Goal: Task Accomplishment & Management: Complete application form

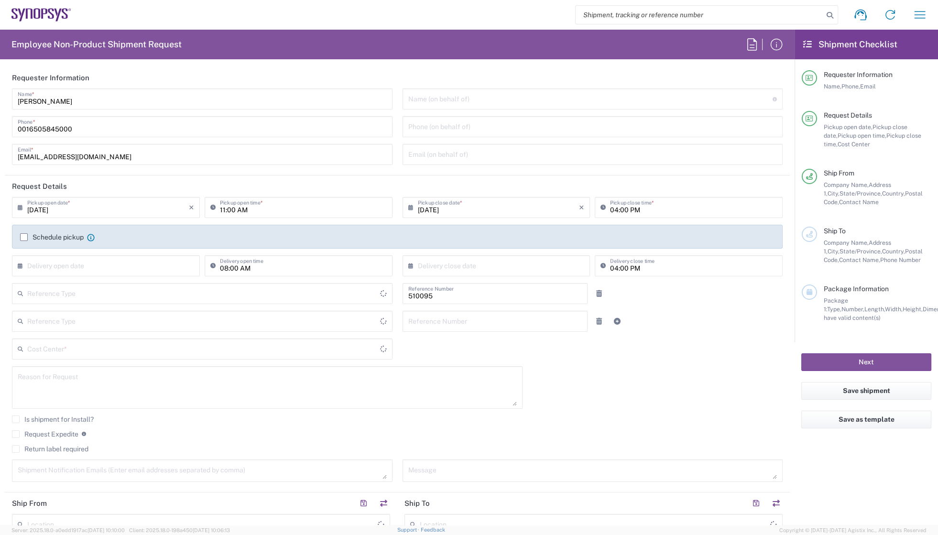
type input "Department"
type input "United States"
type input "US01, SG, EM, R&D 510095"
type input "Delivered at Place"
type input "California"
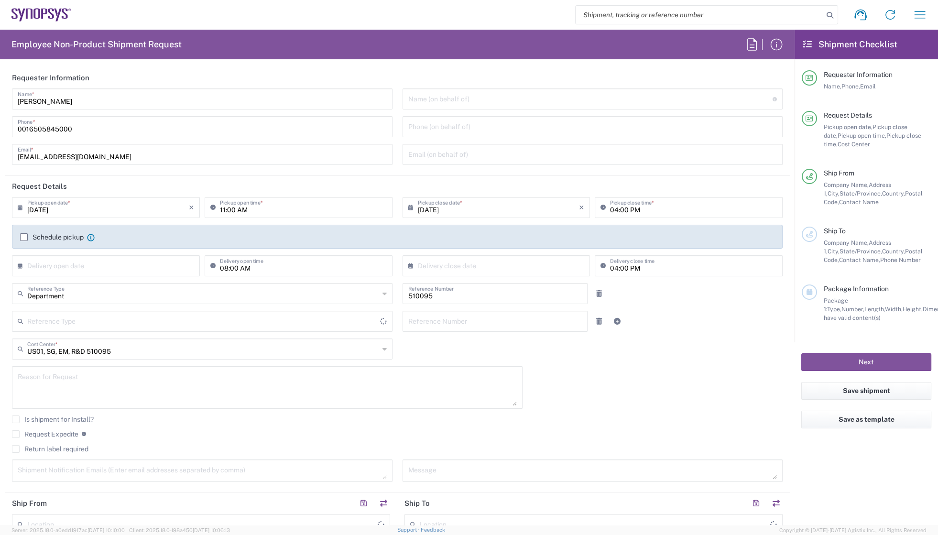
type input "United States"
type input "Headquarters USSV"
click at [696, 19] on input "search" at bounding box center [699, 15] width 248 height 18
paste input "56150671"
type input "56150671"
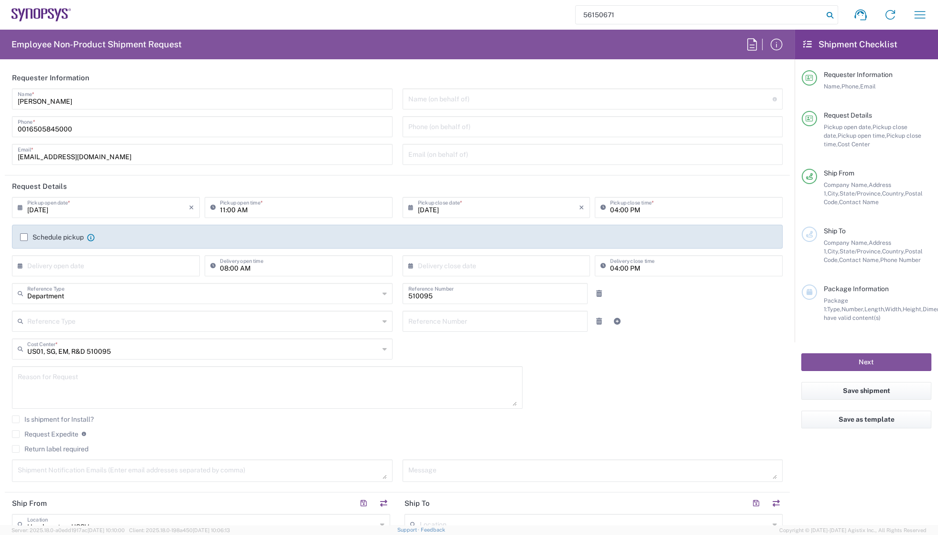
click at [832, 16] on icon at bounding box center [829, 15] width 13 height 13
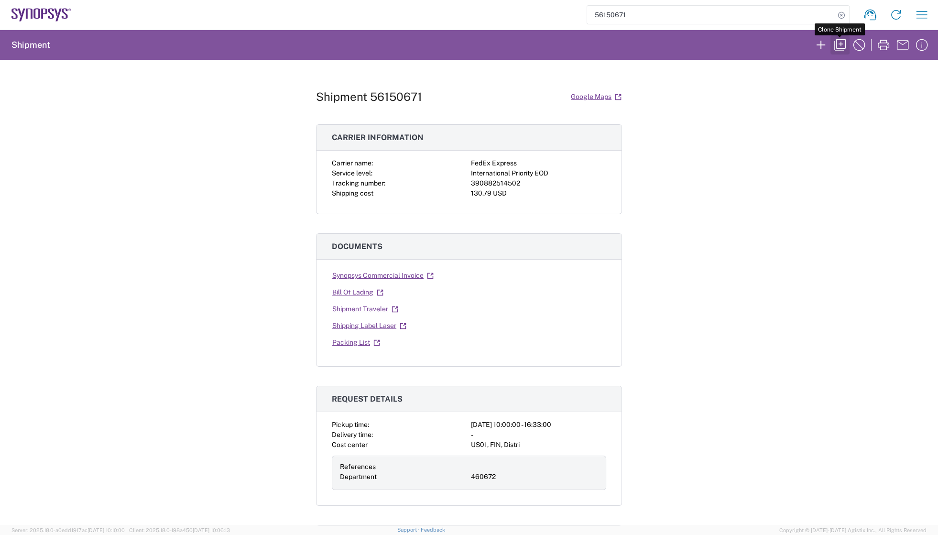
click at [843, 42] on icon "button" at bounding box center [839, 44] width 15 height 15
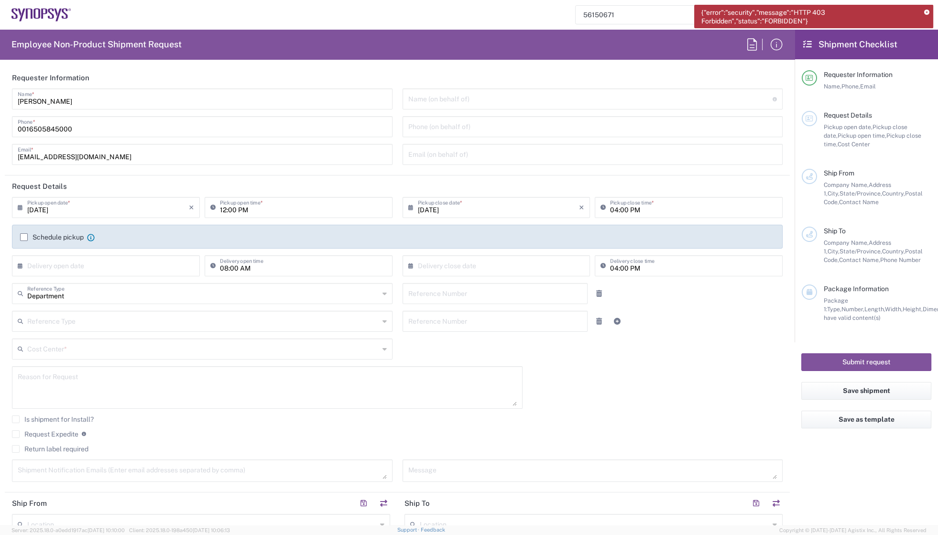
click at [719, 39] on agx-form-header "Employee Non-Product Shipment Request" at bounding box center [397, 45] width 794 height 30
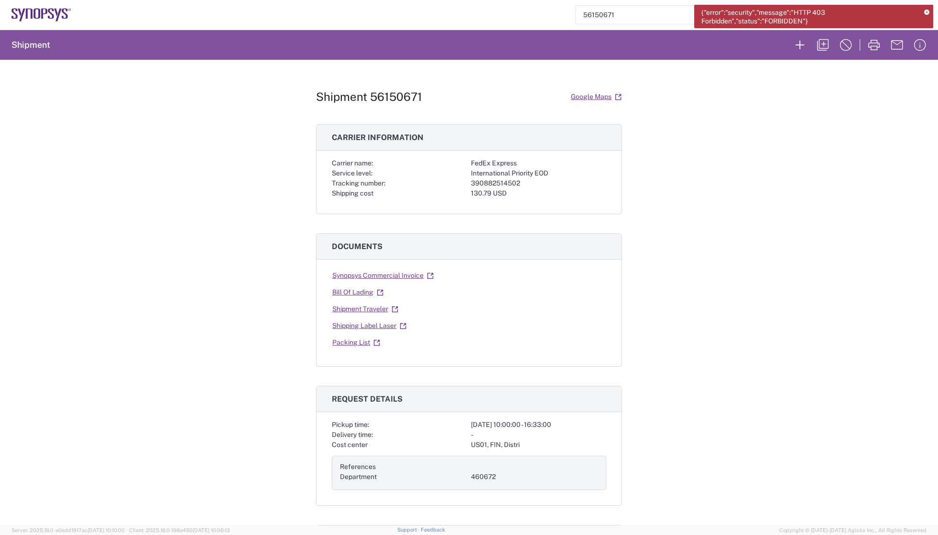
click at [667, 165] on div "Shipment 56150671 Google Maps Carrier information Carrier name: FedEx Express S…" at bounding box center [469, 292] width 938 height 465
click at [925, 12] on icon at bounding box center [926, 12] width 5 height 5
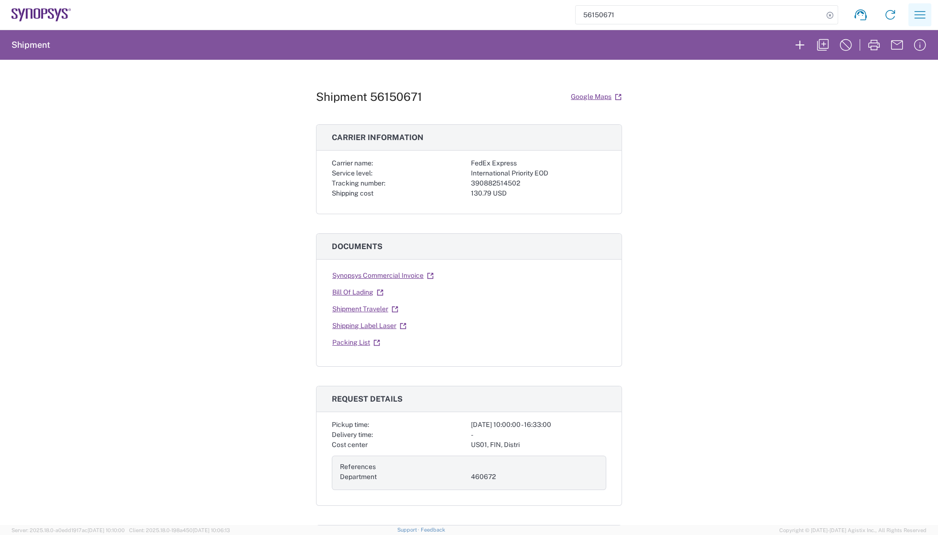
click at [919, 16] on icon "button" at bounding box center [919, 14] width 15 height 15
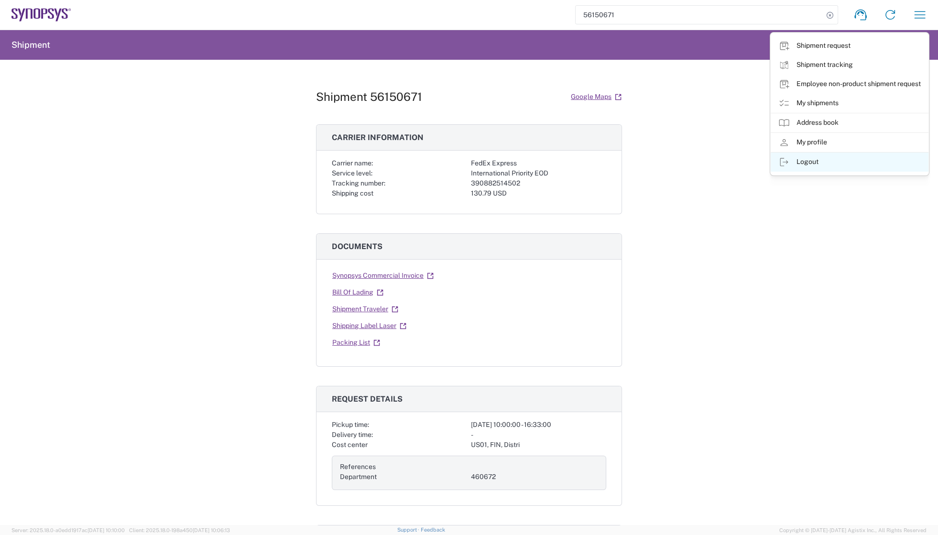
click at [802, 162] on link "Logout" at bounding box center [850, 161] width 158 height 19
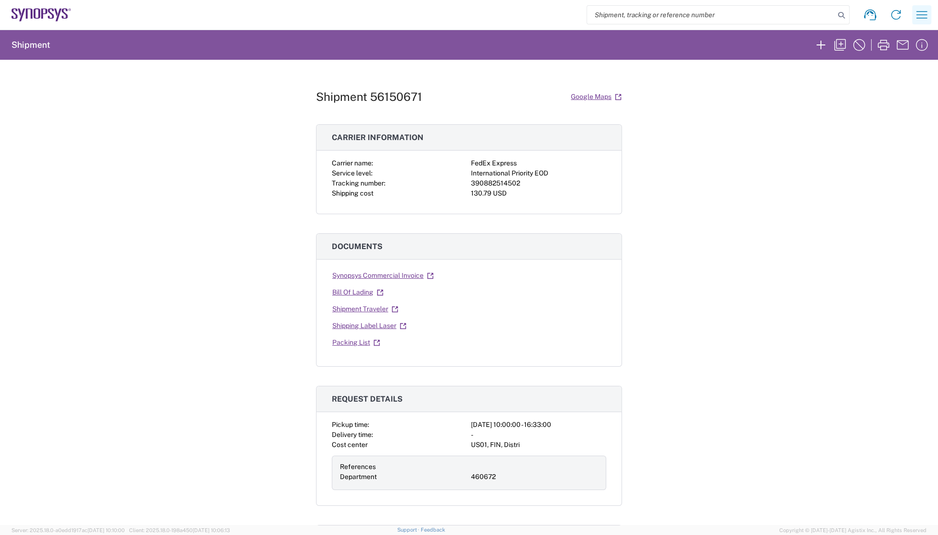
click at [922, 9] on icon "button" at bounding box center [921, 14] width 15 height 15
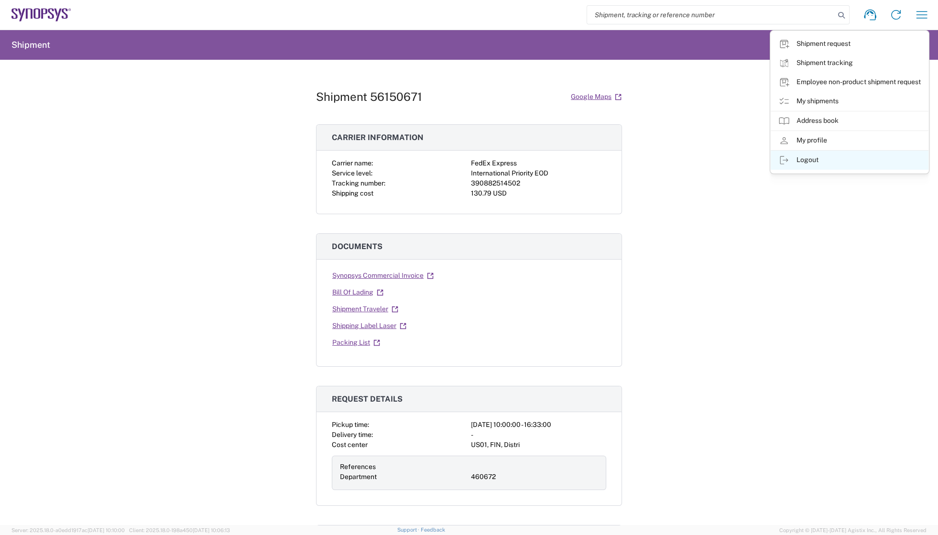
click at [808, 157] on link "Logout" at bounding box center [850, 160] width 158 height 19
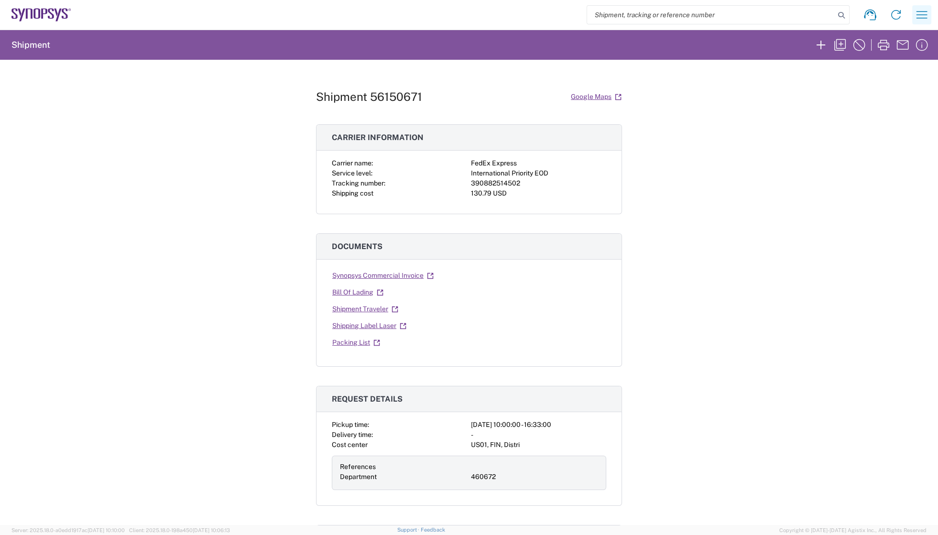
click at [915, 9] on icon "button" at bounding box center [921, 14] width 15 height 15
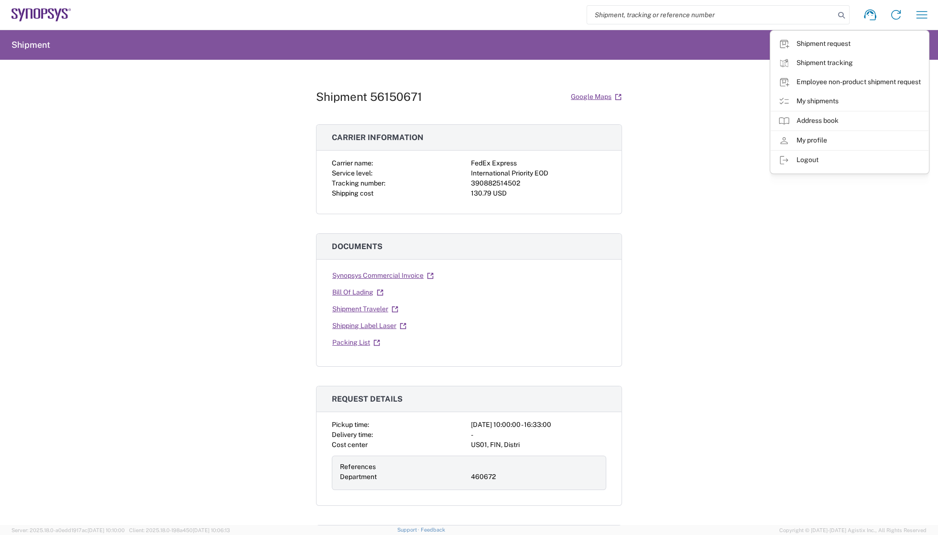
click at [810, 202] on div "Shipment 56150671 Google Maps Carrier information Carrier name: FedEx Express S…" at bounding box center [469, 292] width 938 height 465
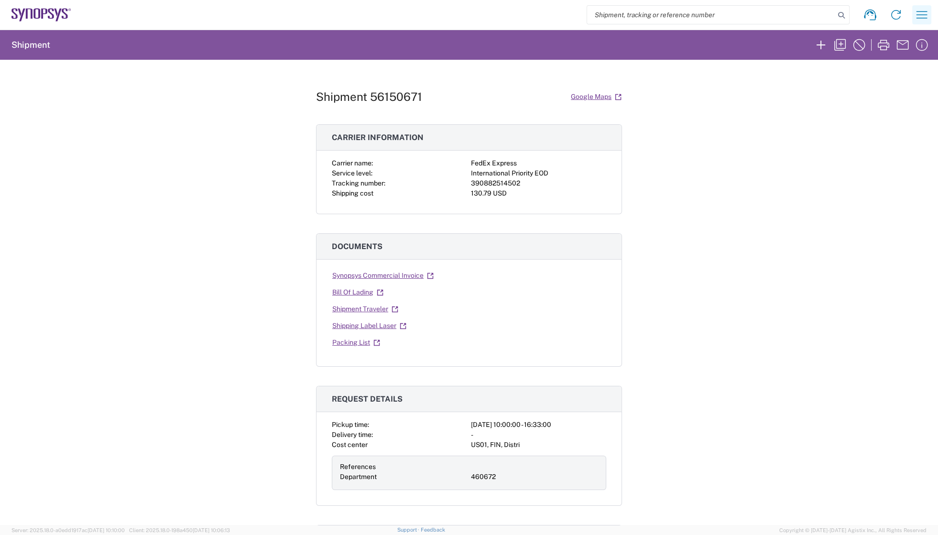
click at [925, 15] on icon "button" at bounding box center [921, 14] width 15 height 15
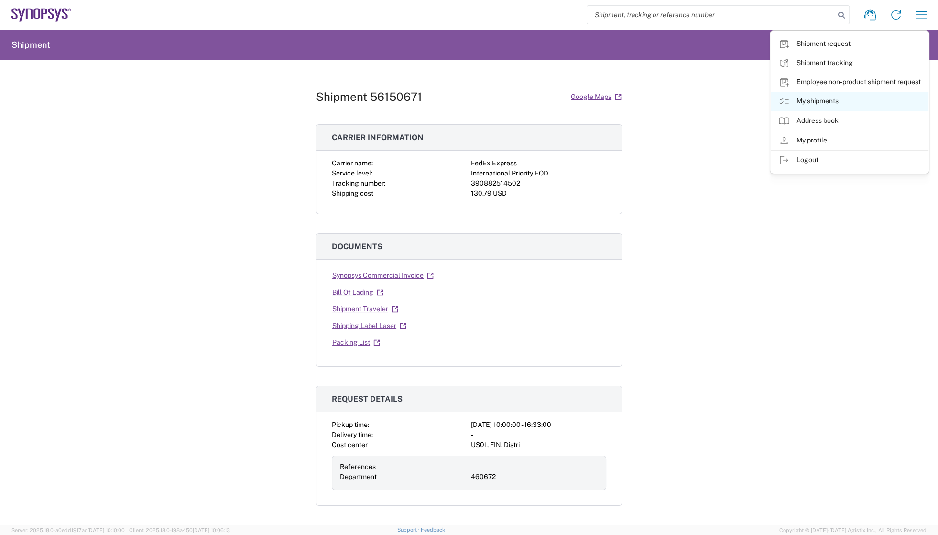
click at [808, 99] on link "My shipments" at bounding box center [850, 101] width 158 height 19
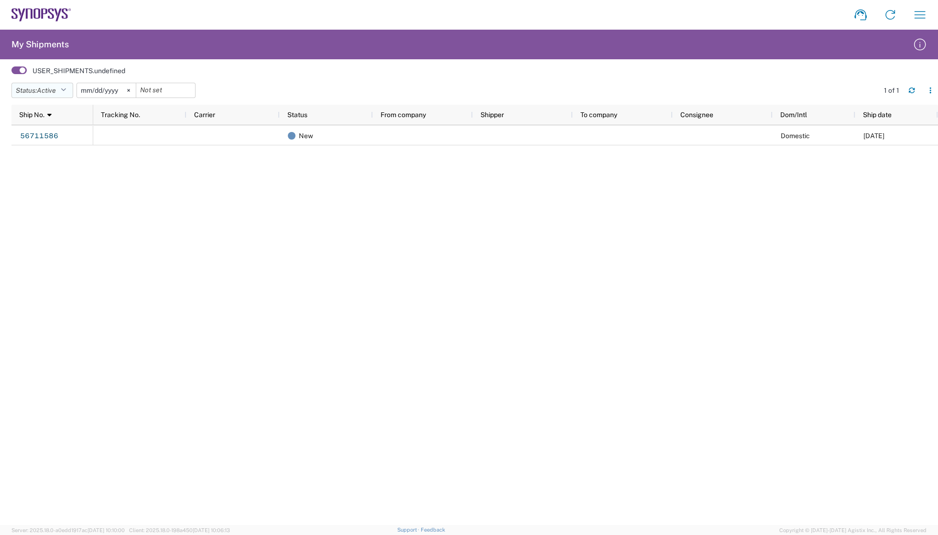
click at [66, 89] on icon "button" at bounding box center [63, 90] width 5 height 7
click at [45, 139] on span "All" at bounding box center [67, 140] width 111 height 15
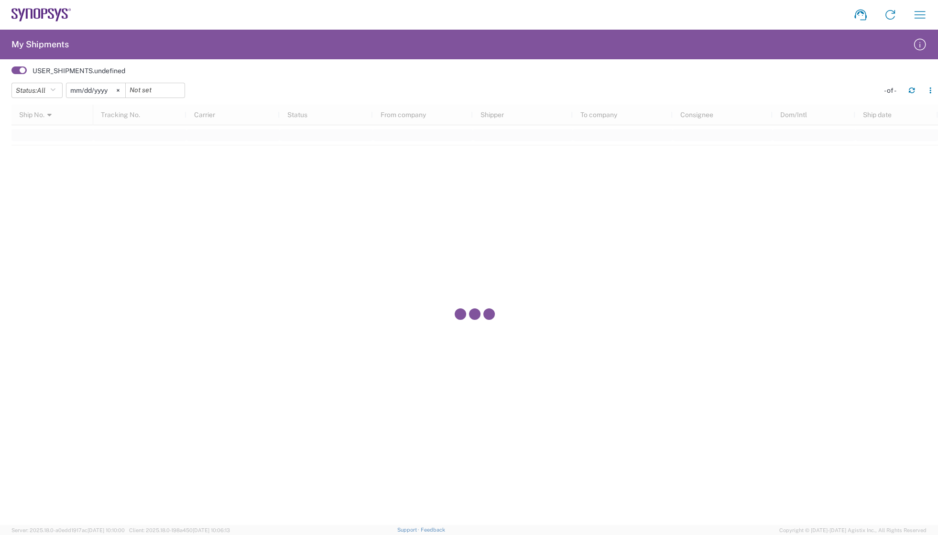
click at [40, 269] on div at bounding box center [474, 315] width 926 height 420
click at [55, 90] on icon "button" at bounding box center [52, 90] width 5 height 7
click at [43, 157] on span "Delivered" at bounding box center [67, 156] width 111 height 15
click at [916, 15] on icon "button" at bounding box center [919, 14] width 15 height 15
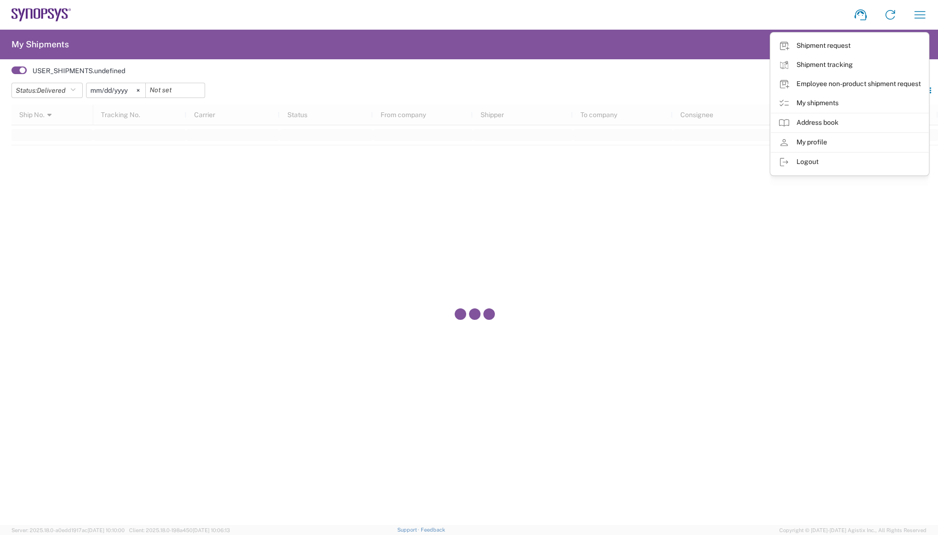
click at [371, 167] on div at bounding box center [474, 315] width 926 height 420
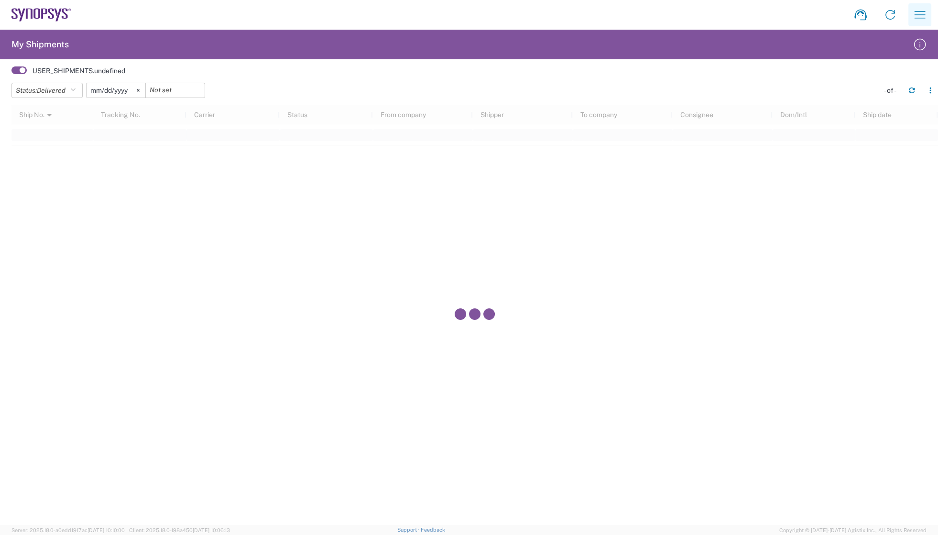
click at [918, 11] on icon "button" at bounding box center [919, 14] width 11 height 7
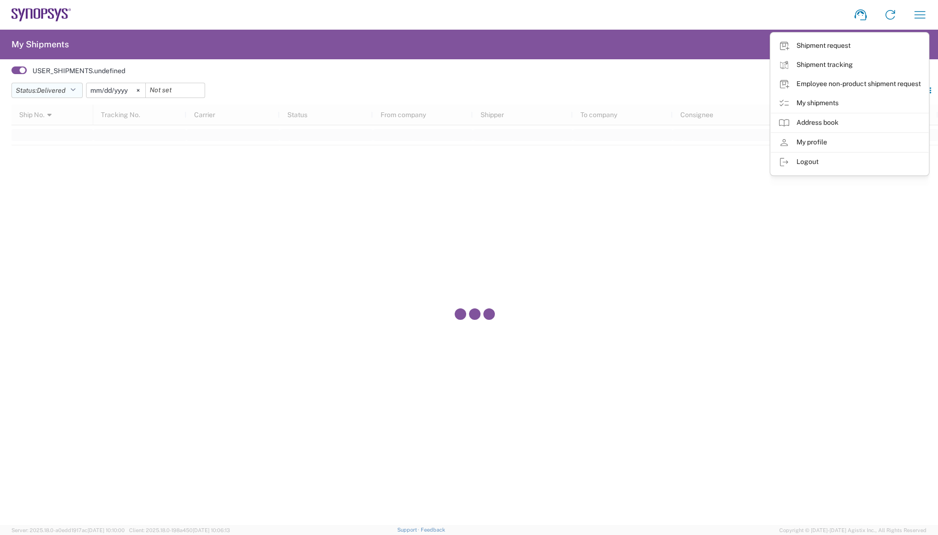
click at [75, 89] on icon "button" at bounding box center [72, 90] width 5 height 7
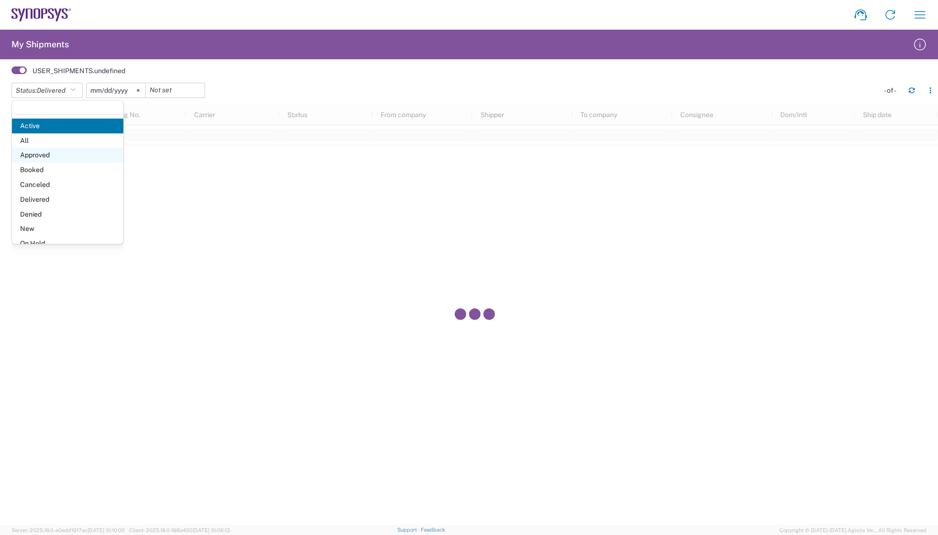
click at [53, 156] on span "Approved" at bounding box center [67, 155] width 111 height 15
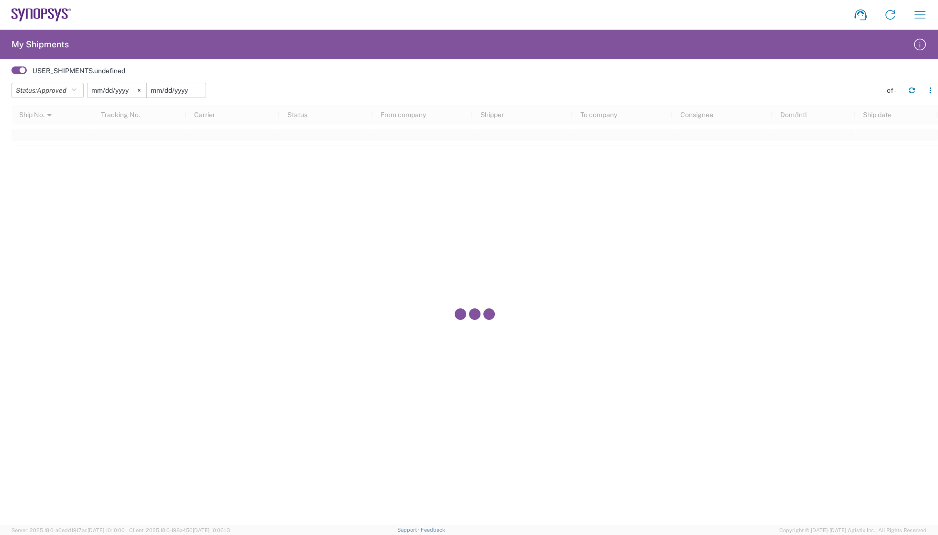
click at [174, 89] on input "date" at bounding box center [176, 90] width 59 height 14
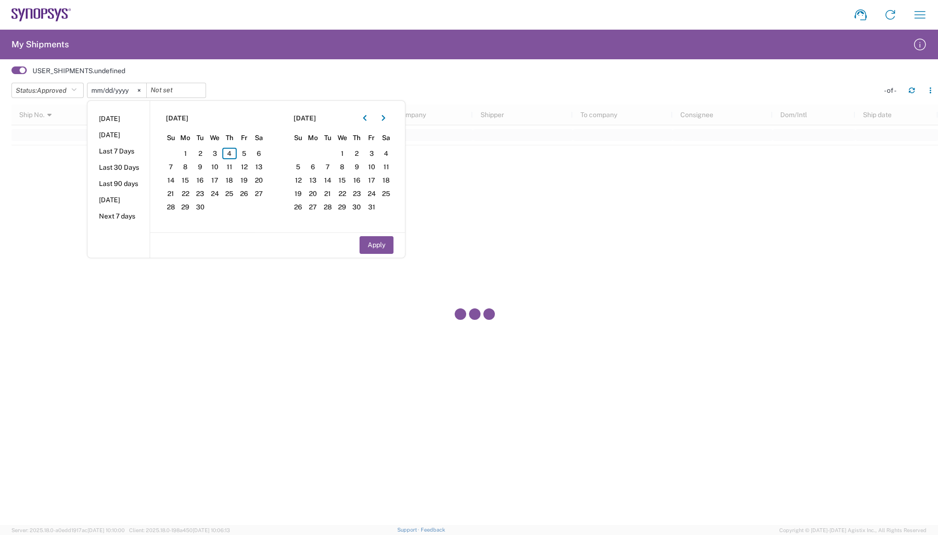
click at [252, 73] on div "USER_SHIPMENTS.undefined" at bounding box center [474, 71] width 926 height 14
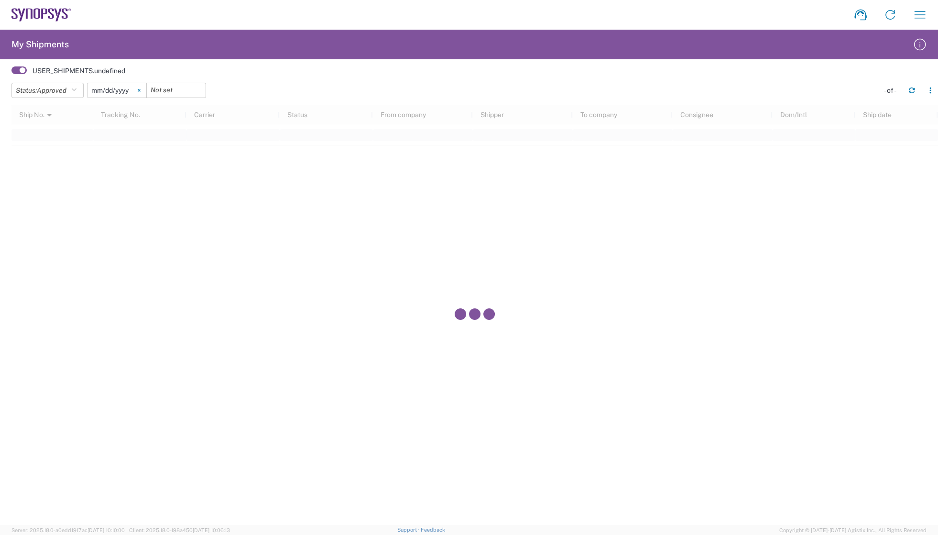
click at [141, 89] on icon at bounding box center [139, 90] width 3 height 3
click at [258, 78] on header "Status: Approved Active All Approved Booked Canceled Delivered Denied New On Ho…" at bounding box center [474, 91] width 926 height 27
click at [73, 89] on button "Status: Approved" at bounding box center [47, 90] width 72 height 15
click at [37, 147] on span "All" at bounding box center [67, 140] width 111 height 15
click at [60, 93] on button "Status: All" at bounding box center [36, 90] width 51 height 15
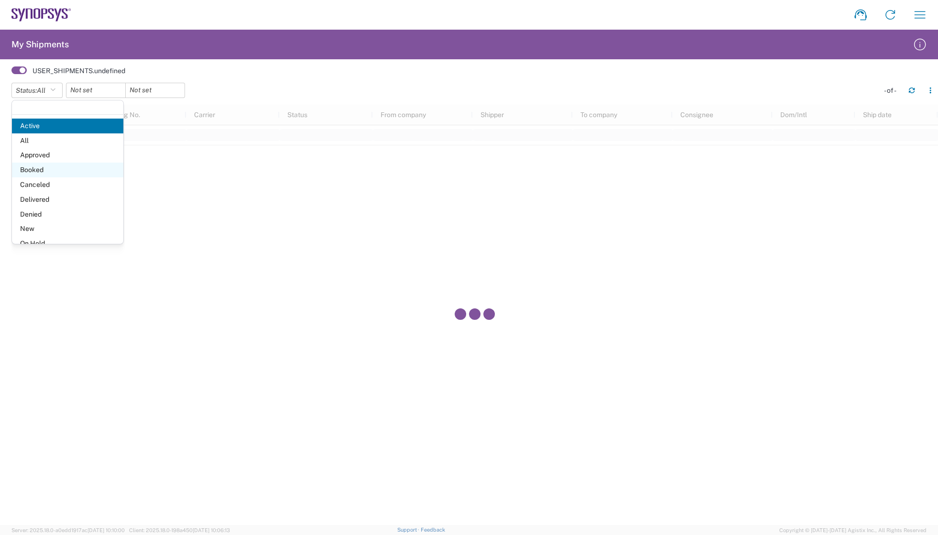
click at [45, 167] on span "Booked" at bounding box center [67, 170] width 111 height 15
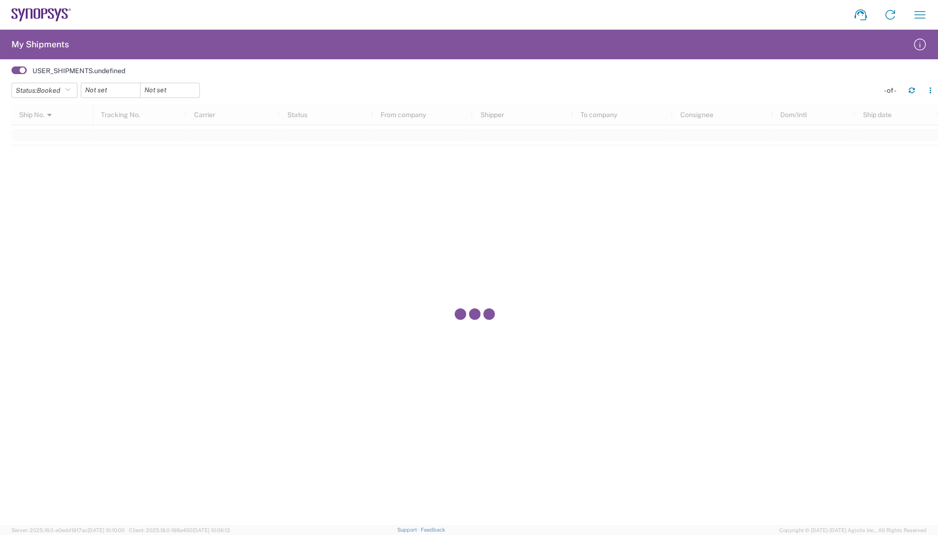
click at [332, 83] on agx-table-filter-chips "Status: Booked Active All Approved Booked Canceled Delivered Denied New On Hold…" at bounding box center [442, 94] width 862 height 22
click at [916, 92] on button "button" at bounding box center [911, 90] width 15 height 15
click at [69, 89] on icon "button" at bounding box center [67, 90] width 5 height 7
click at [33, 227] on span "New" at bounding box center [67, 228] width 111 height 15
click at [910, 90] on icon "button" at bounding box center [911, 90] width 7 height 7
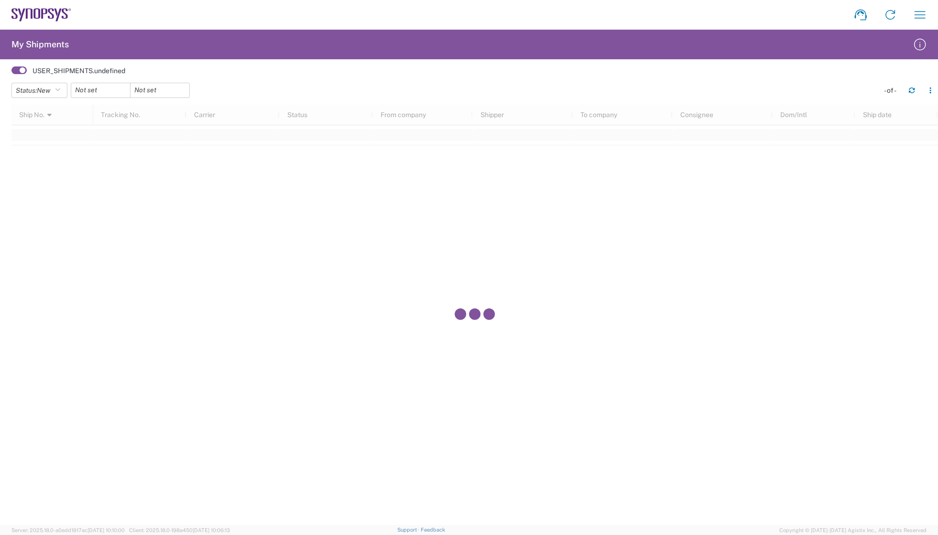
click at [208, 76] on div "USER_SHIPMENTS.undefined" at bounding box center [474, 71] width 926 height 14
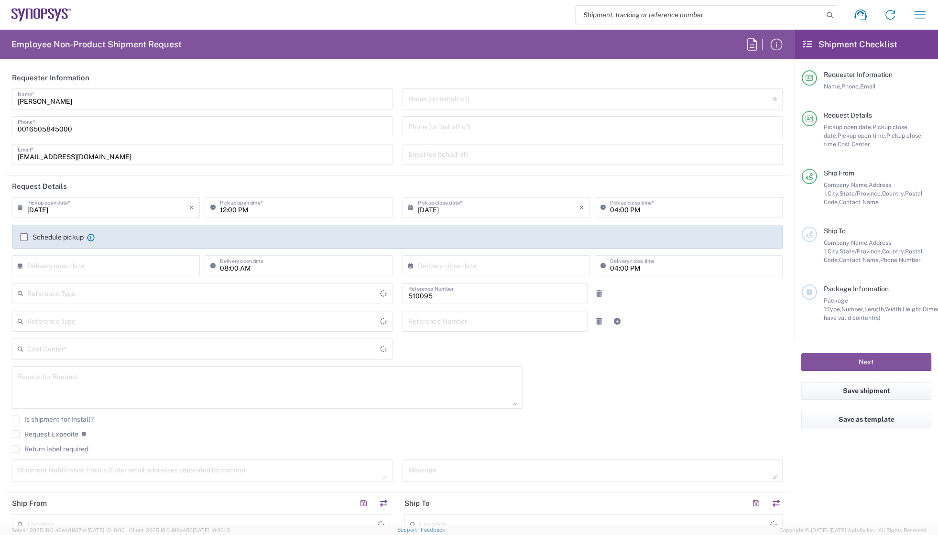
type input "Department"
type input "US01, SG, EM, R&D 510095"
type input "Delivered at Place"
type input "United States"
type input "California"
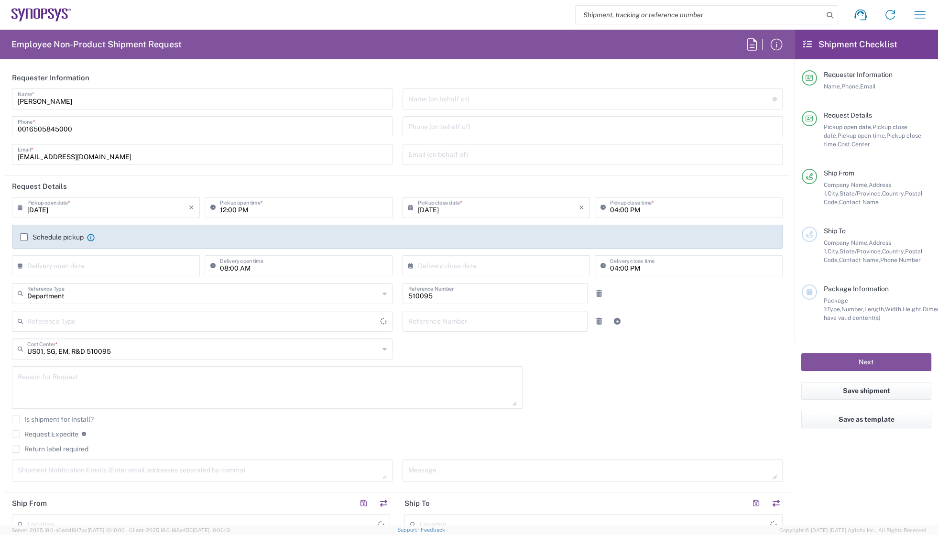
type input "United States"
type input "Headquarters USSV"
click at [795, 14] on input "search" at bounding box center [699, 15] width 248 height 18
click at [772, 16] on input "search" at bounding box center [699, 15] width 248 height 18
click at [704, 13] on input "search" at bounding box center [699, 15] width 248 height 18
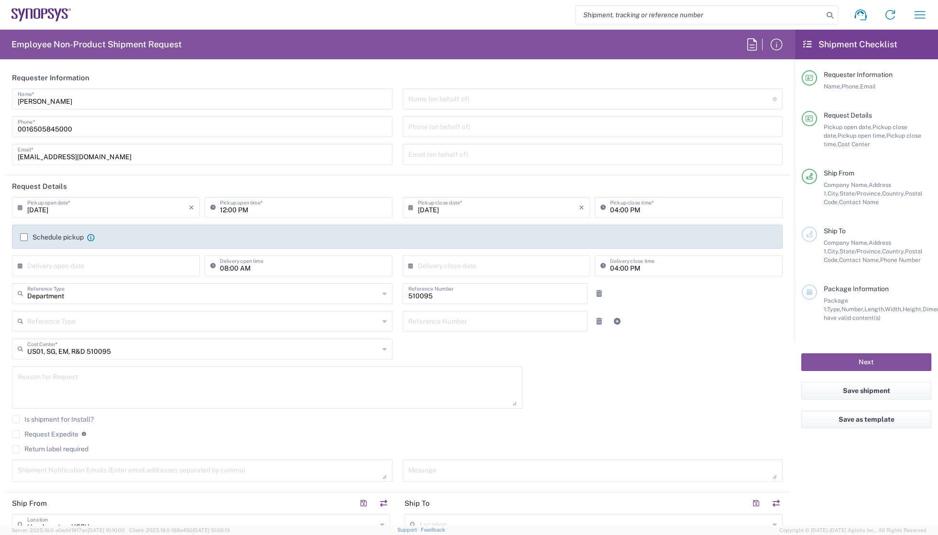
click at [606, 14] on input "search" at bounding box center [699, 15] width 248 height 18
paste input "56150671"
type input "56150671"
click at [828, 14] on icon at bounding box center [829, 15] width 13 height 13
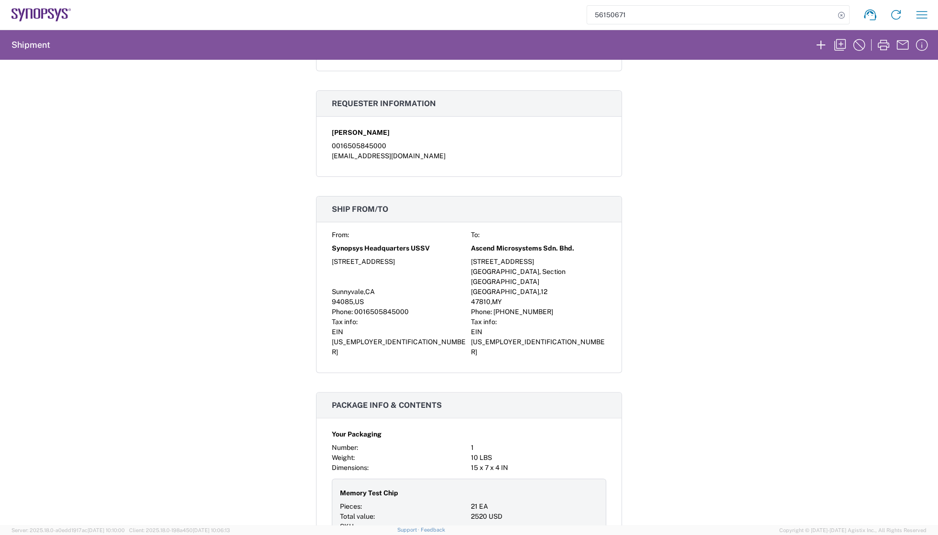
scroll to position [521, 0]
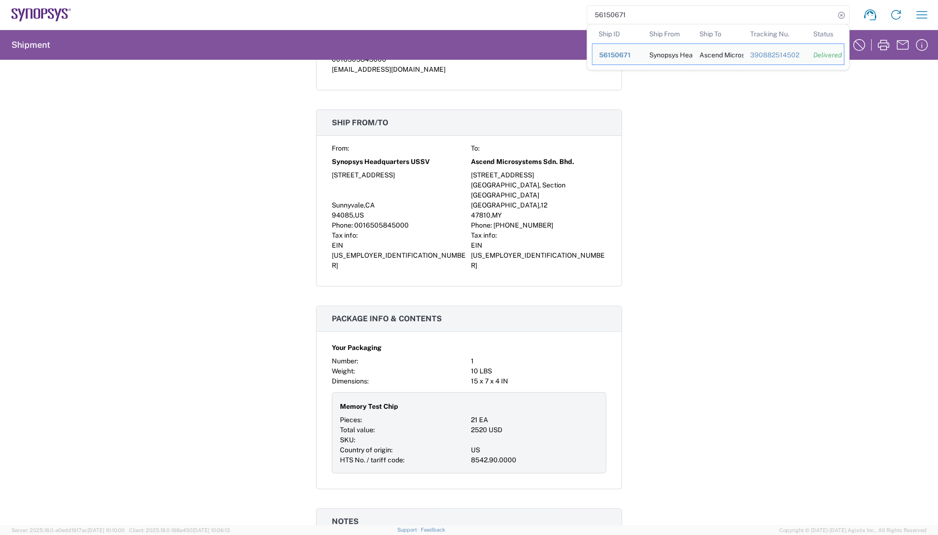
drag, startPoint x: 741, startPoint y: 135, endPoint x: 737, endPoint y: 145, distance: 10.5
click at [741, 135] on div "Shipment 56150671 Google Maps Carrier information Carrier name: FedEx Express S…" at bounding box center [469, 292] width 938 height 465
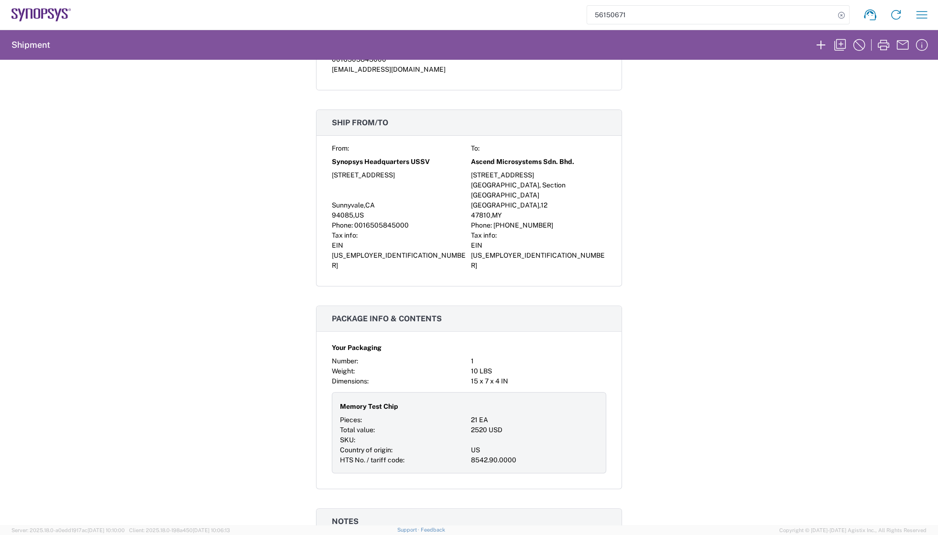
click at [736, 221] on div "Shipment 56150671 Google Maps Carrier information Carrier name: FedEx Express S…" at bounding box center [469, 292] width 938 height 465
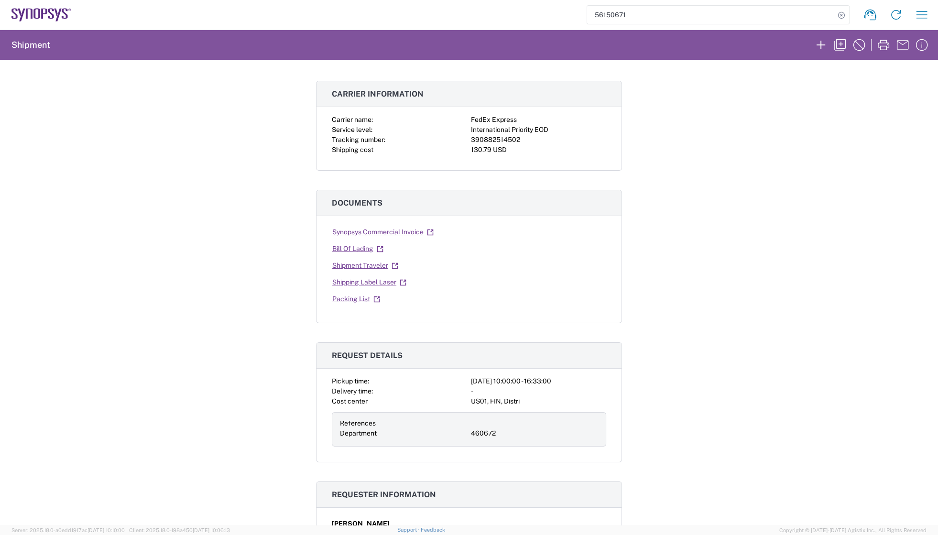
scroll to position [0, 0]
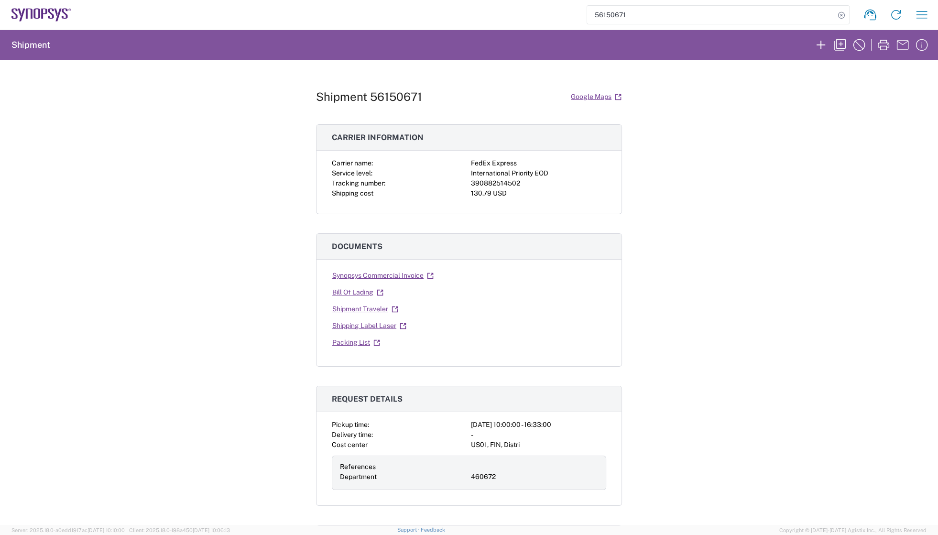
click at [583, 123] on div "Shipment 56150671 Google Maps Carrier information Carrier name: FedEx Express S…" at bounding box center [469, 292] width 306 height 465
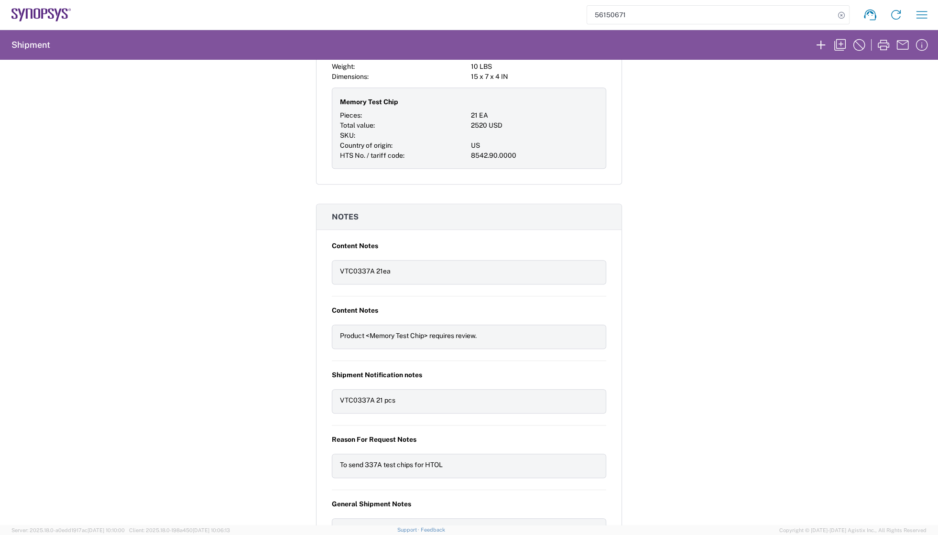
scroll to position [1040, 0]
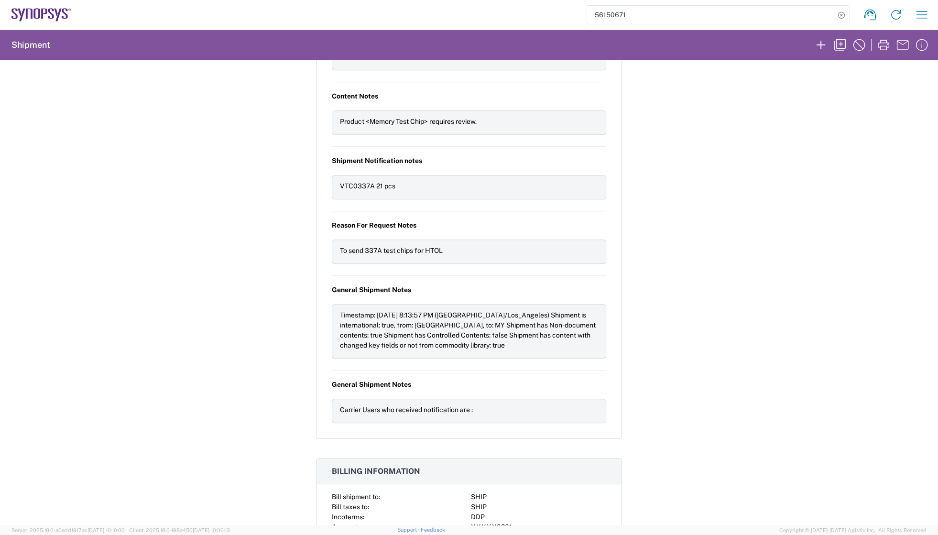
click at [763, 221] on div "Shipment 56150671 Google Maps Carrier information Carrier name: FedEx Express S…" at bounding box center [469, 292] width 938 height 465
click at [841, 38] on icon "button" at bounding box center [839, 44] width 15 height 15
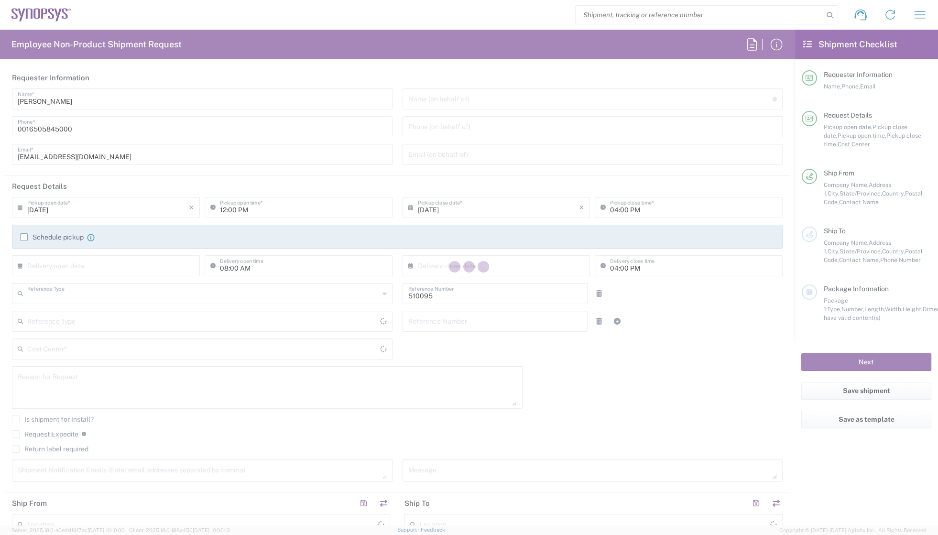
type input "Department"
type input "US01, SG, EM, R&D 510095"
type input "Delivered at Place"
type input "[GEOGRAPHIC_DATA]"
type input "[US_STATE]"
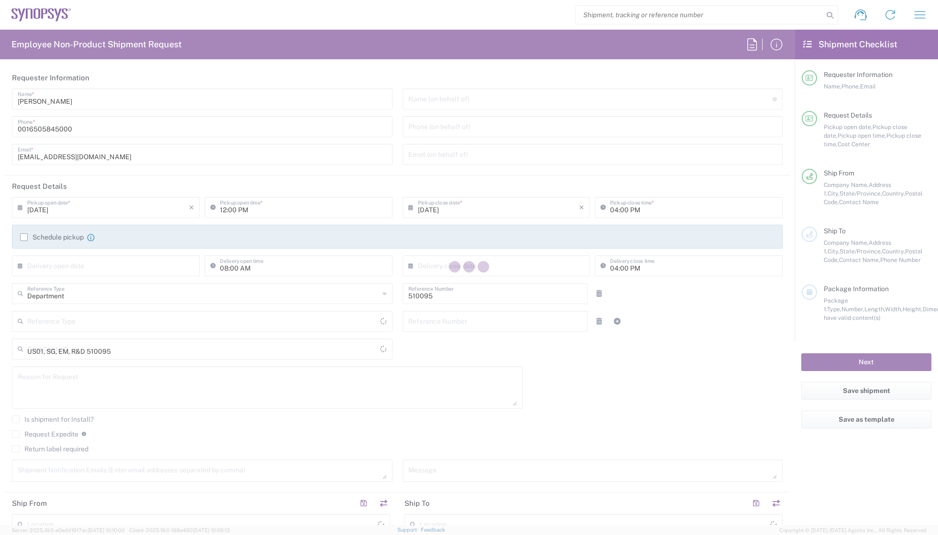
type input "[GEOGRAPHIC_DATA]"
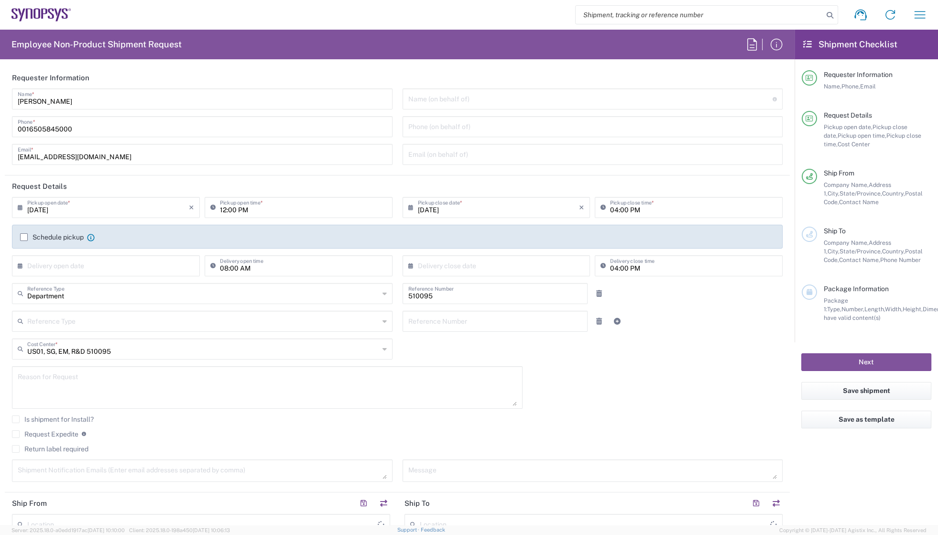
type input "Headquarters USSV"
click at [80, 269] on input "text" at bounding box center [108, 265] width 162 height 17
click at [147, 232] on div "Schedule pickup When scheduling a pickup please be sure to meet the following c…" at bounding box center [397, 237] width 771 height 24
click at [561, 369] on div "09/04/2025 × Pickup open date * Cancel Apply 12:00 PM Pickup open time * 09/04/…" at bounding box center [397, 343] width 781 height 292
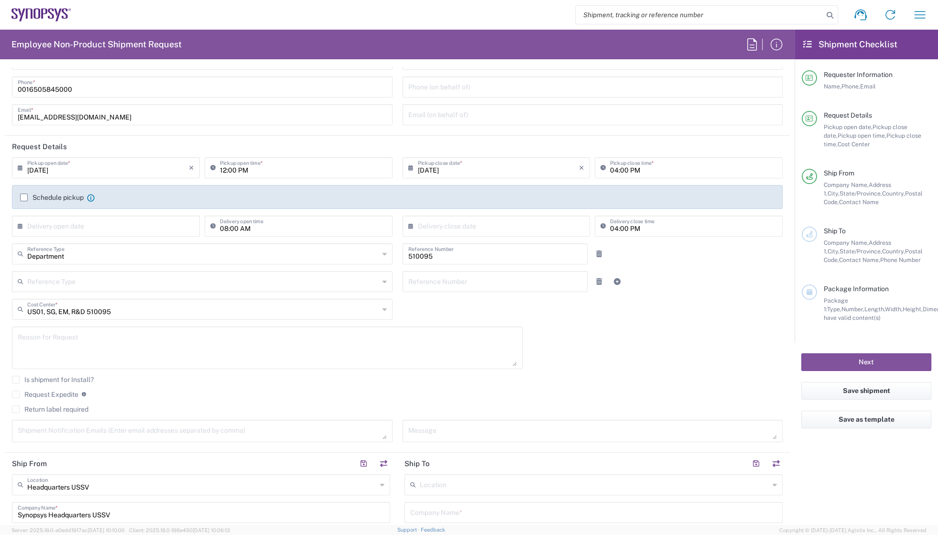
scroll to position [130, 0]
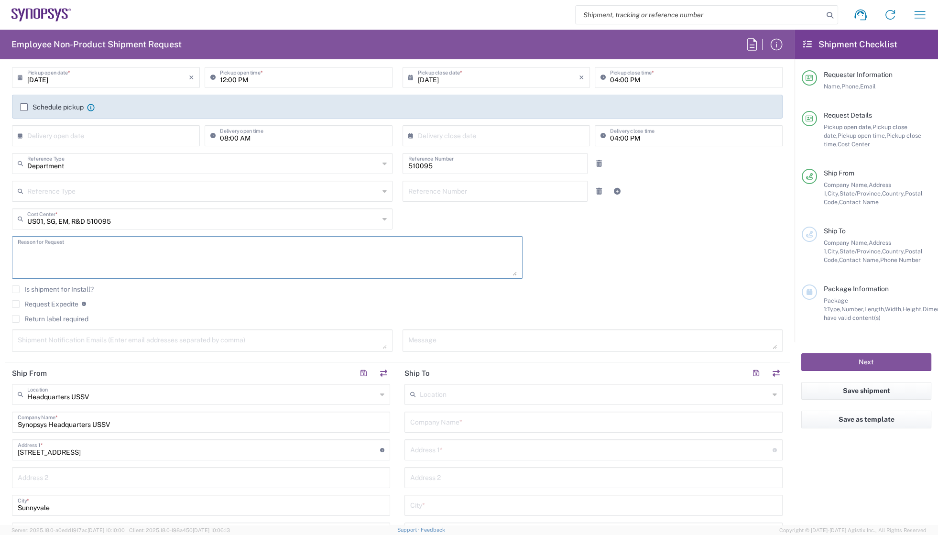
click at [44, 248] on textarea at bounding box center [267, 257] width 499 height 37
click at [87, 253] on textarea at bounding box center [267, 257] width 499 height 37
paste textarea "To ship STC0498A 12pcs to Ascend"
click at [28, 249] on textarea "To ship STC0498A 12pcs to Ascend" at bounding box center [267, 257] width 499 height 37
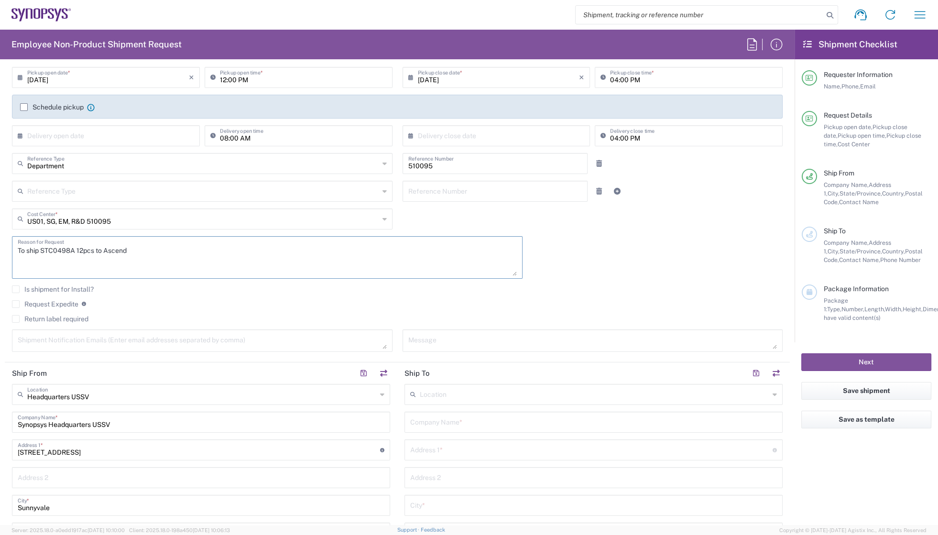
click at [66, 252] on textarea "To ship STC0498A 12pcs to Ascend" at bounding box center [267, 257] width 499 height 37
drag, startPoint x: 40, startPoint y: 248, endPoint x: 45, endPoint y: 251, distance: 5.6
click at [45, 251] on textarea "To ship STC0498A 12pcs to Ascend" at bounding box center [267, 257] width 499 height 37
drag, startPoint x: 63, startPoint y: 250, endPoint x: 70, endPoint y: 250, distance: 7.2
click at [70, 250] on textarea "To ship VTC0498A 12pcs to Ascend" at bounding box center [267, 257] width 499 height 37
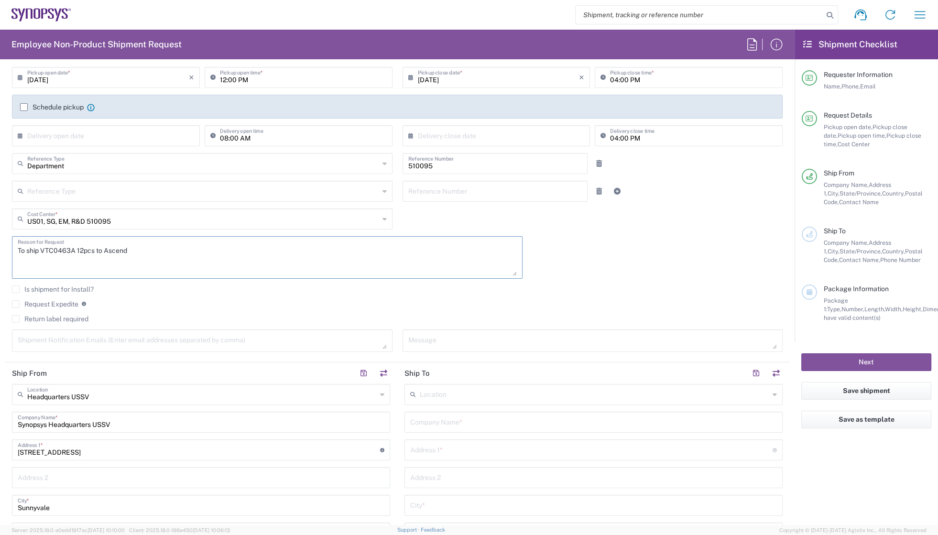
click at [79, 249] on textarea "To ship VTC0463A 12pcs to Ascend" at bounding box center [267, 257] width 499 height 37
drag, startPoint x: 77, startPoint y: 249, endPoint x: 83, endPoint y: 250, distance: 5.8
click at [83, 250] on textarea "To ship VTC0463A 12pcs to Ascend" at bounding box center [267, 257] width 499 height 37
click at [145, 254] on textarea "To ship VTC0463A 55pcs to Ascend" at bounding box center [267, 257] width 499 height 37
type textarea "To ship VTC0463A 55pcs to Ascend (KL lab in Malaysia)"
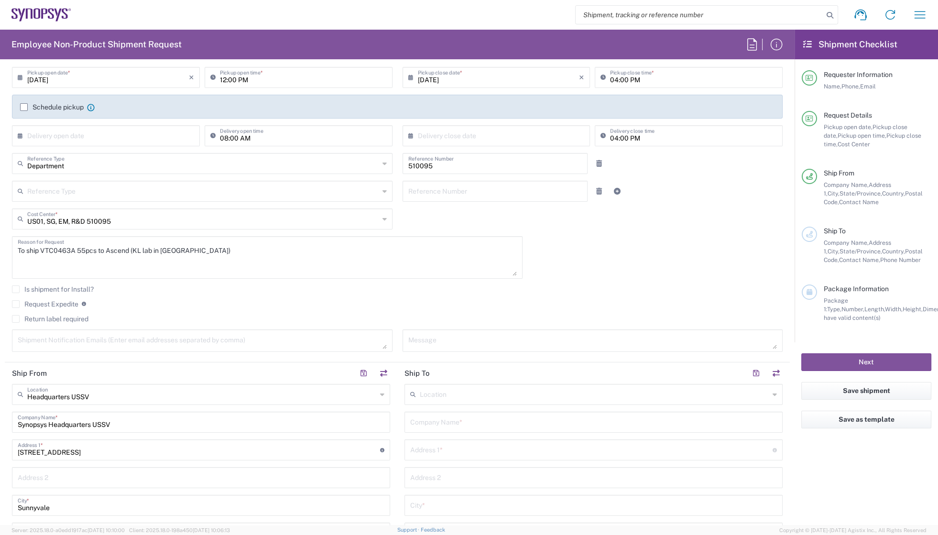
click at [19, 303] on label "Request Expedite" at bounding box center [45, 304] width 66 height 8
click at [16, 304] on input "Request Expedite" at bounding box center [16, 304] width 0 height 0
click at [554, 293] on div "Is shipment for Install?" at bounding box center [397, 292] width 771 height 14
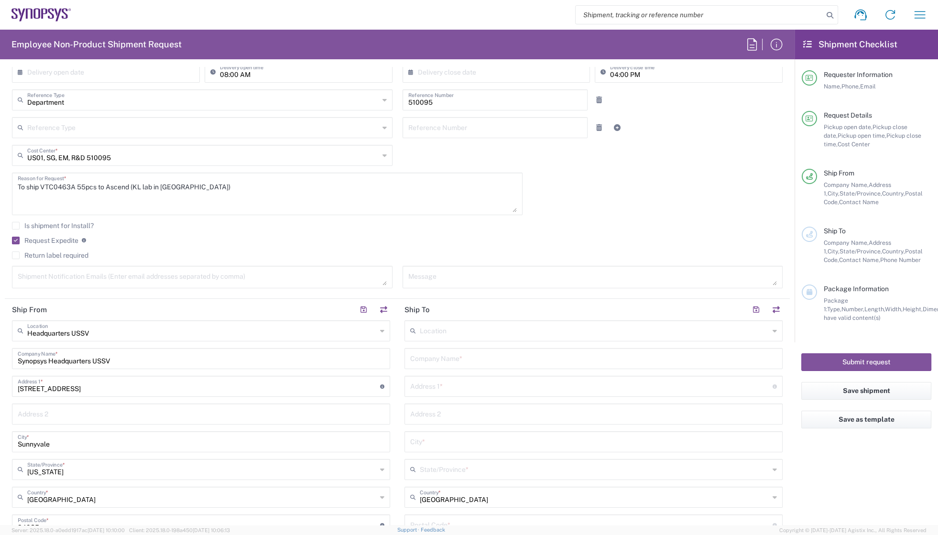
scroll to position [304, 0]
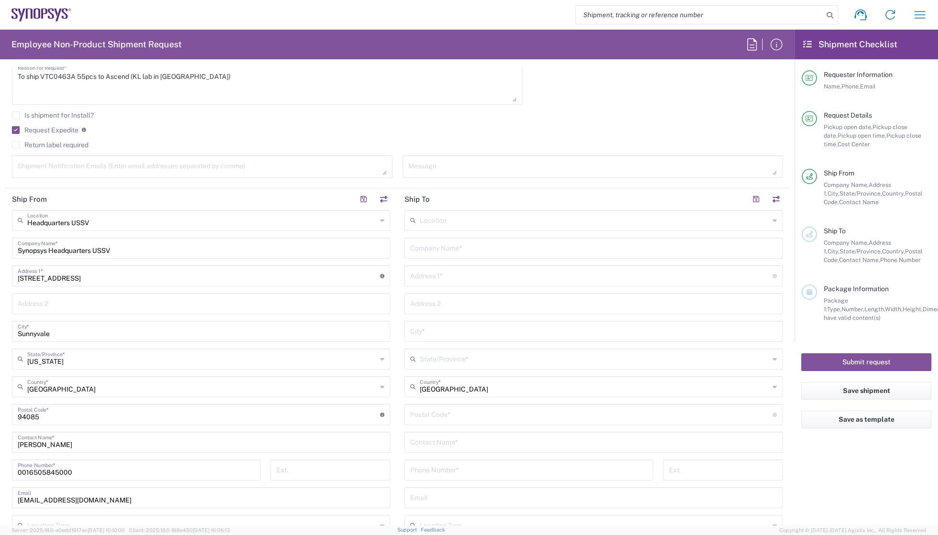
click at [170, 111] on agx-checkbox-control "Is shipment for Install?" at bounding box center [397, 115] width 771 height 8
click at [86, 164] on textarea at bounding box center [202, 166] width 369 height 17
click at [450, 167] on textarea at bounding box center [592, 166] width 369 height 17
drag, startPoint x: 41, startPoint y: 76, endPoint x: 98, endPoint y: 78, distance: 56.9
click at [98, 78] on textarea "To ship VTC0463A 55pcs to Ascend (KL lab in Malaysia)" at bounding box center [267, 83] width 499 height 37
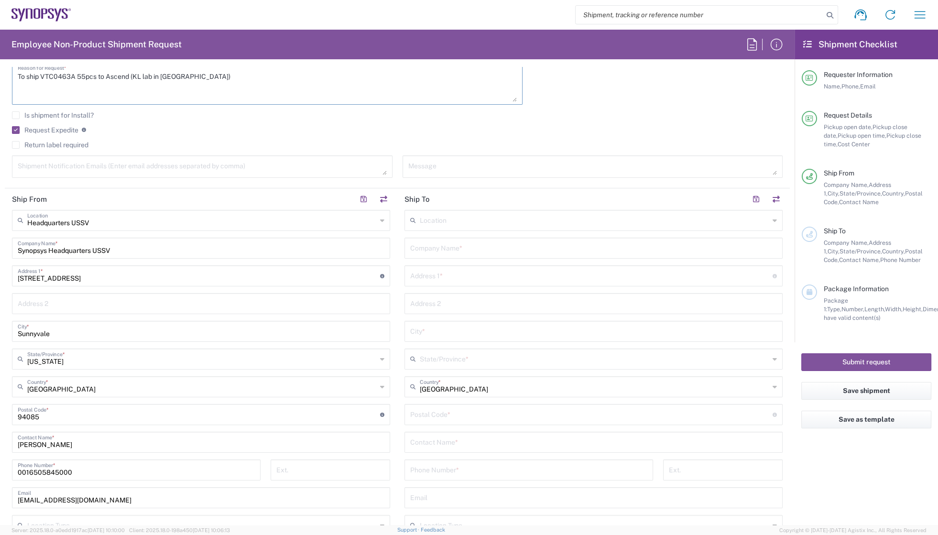
click at [451, 162] on textarea at bounding box center [592, 166] width 369 height 17
paste textarea "VTC0463A 55pcs"
type textarea "VTC0463A 55pcs ship to KL from SV"
click at [25, 168] on textarea at bounding box center [202, 166] width 369 height 17
click at [84, 166] on textarea at bounding box center [202, 166] width 369 height 17
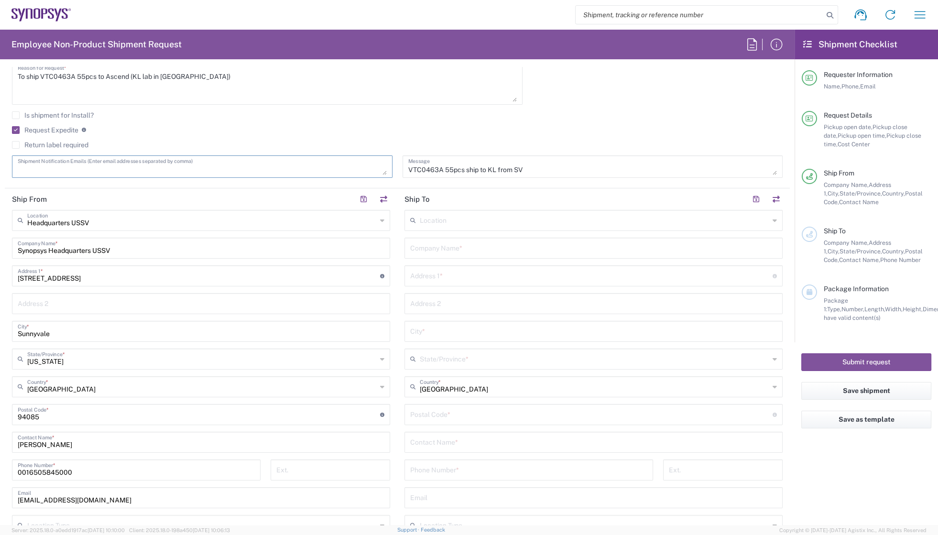
paste textarea "niam@synopsys.com, wahnam@synopsys.com"
type textarea "niam@synopsys.com, wahnam@synopsys.com"
click at [258, 120] on div "Is shipment for Install?" at bounding box center [397, 118] width 771 height 14
click at [249, 143] on agx-checkbox-control "Return label required" at bounding box center [397, 145] width 771 height 8
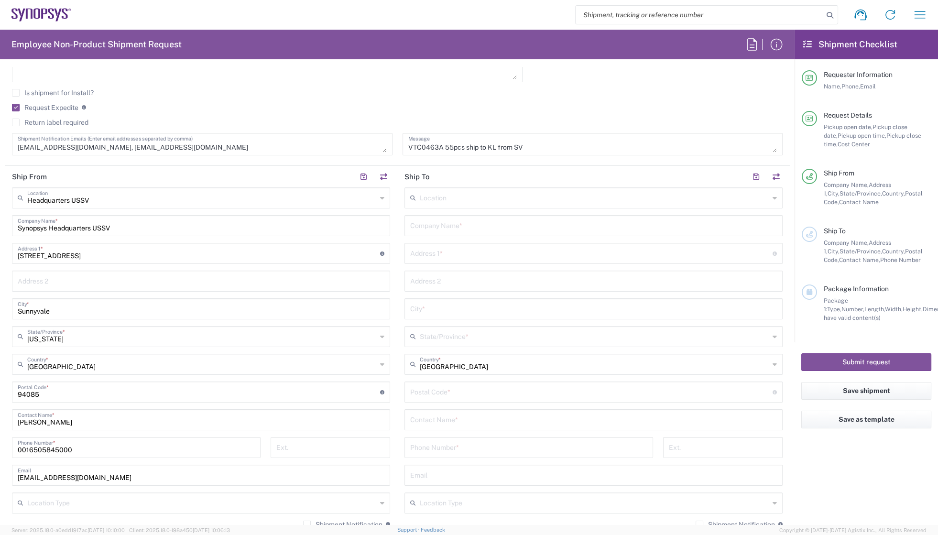
scroll to position [347, 0]
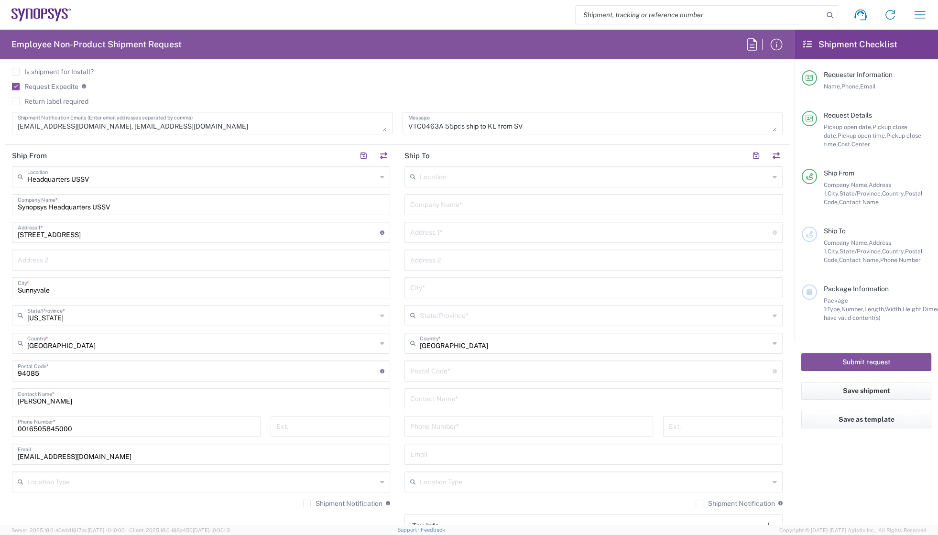
click at [444, 205] on input "text" at bounding box center [593, 203] width 367 height 17
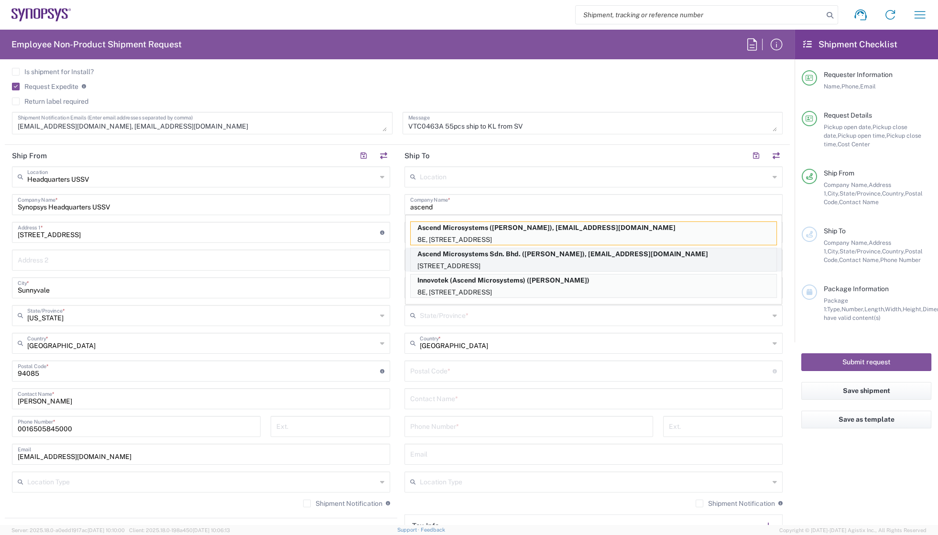
click at [552, 254] on p "Ascend Microsystems Sdn. Bhd. (Ming Hong Niam), niam@synopsys.com" at bounding box center [594, 254] width 366 height 12
type input "Ascend Microsystems Sdn. Bhd."
type input "[STREET_ADDRESS]"
type input "[GEOGRAPHIC_DATA], Section [GEOGRAPHIC_DATA]"
type input "[GEOGRAPHIC_DATA]"
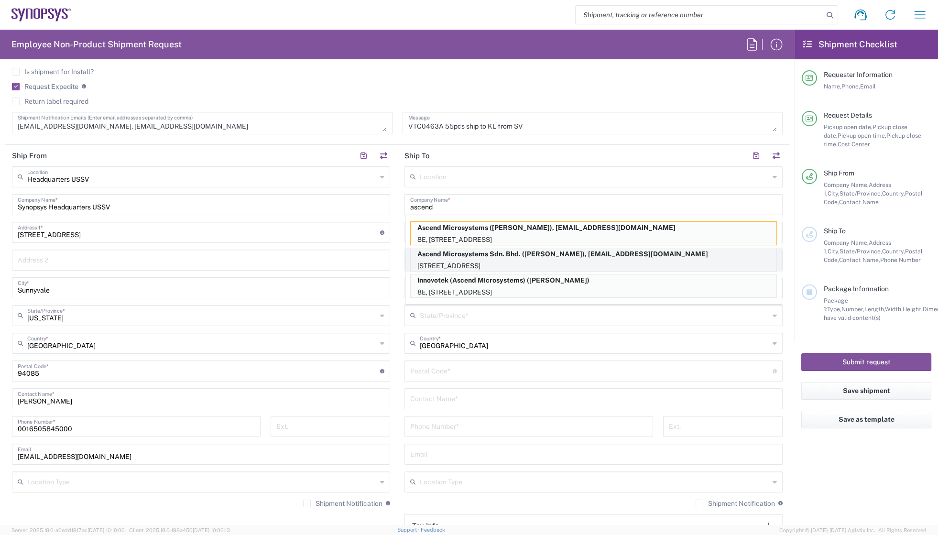
type input "Malaysia"
type input "47810"
type input "Ming Hong Niam"
type input "[PHONE_NUMBER]"
type input "niam@synopsys.com"
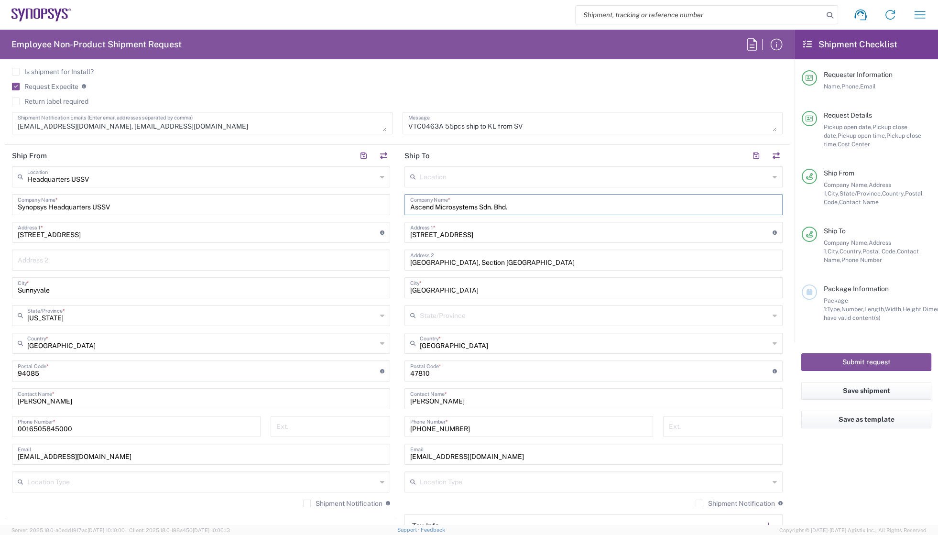
type input "Selangor"
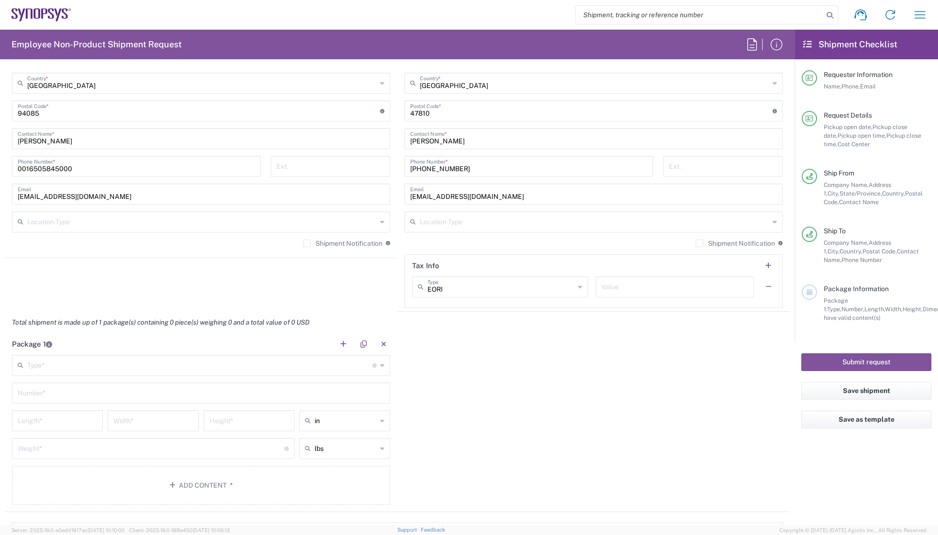
scroll to position [608, 0]
click at [578, 287] on icon at bounding box center [580, 286] width 4 height 15
click at [430, 354] on span "TIN" at bounding box center [496, 353] width 172 height 15
type input "TIN"
click at [610, 287] on input "text" at bounding box center [674, 285] width 147 height 17
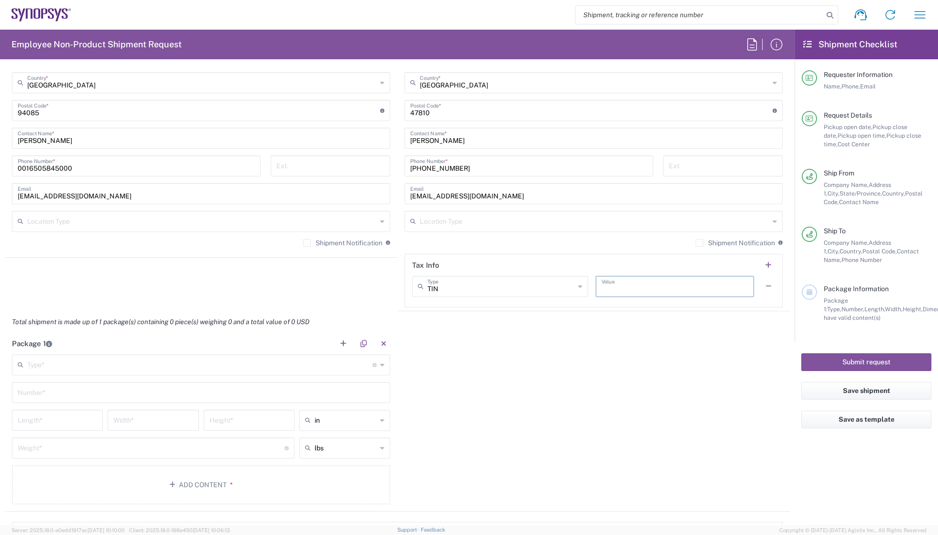
paste input "[US_EMPLOYER_IDENTIFICATION_NUMBER]"
type input "[US_EMPLOYER_IDENTIFICATION_NUMBER]"
click at [576, 362] on div "Package 1 Type * Material used to package goods Bale(s) Basket(s) Bolt(s) Bottl…" at bounding box center [397, 422] width 785 height 179
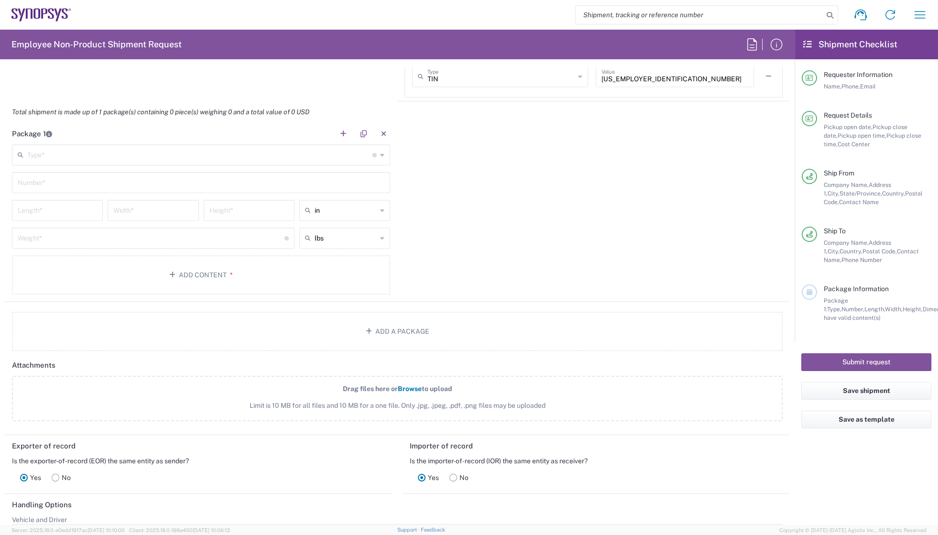
scroll to position [825, 0]
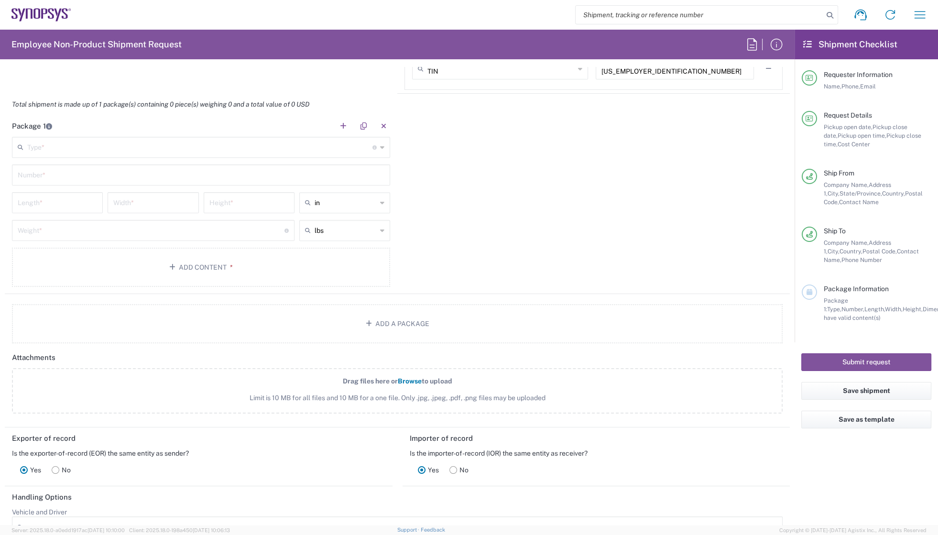
click at [380, 145] on icon at bounding box center [382, 147] width 4 height 15
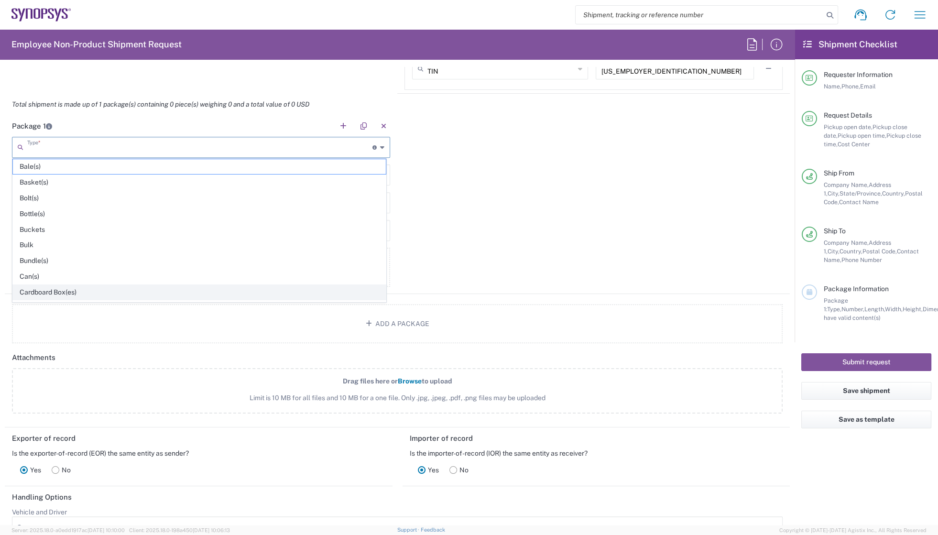
click at [94, 291] on span "Cardboard Box(es)" at bounding box center [199, 292] width 373 height 15
type input "Cardboard Box(es)"
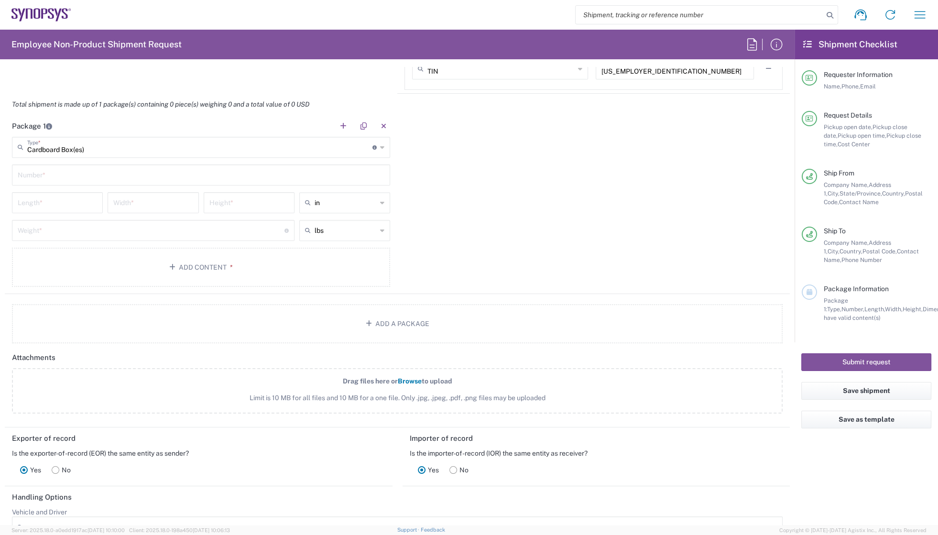
click at [73, 176] on input "text" at bounding box center [201, 174] width 367 height 17
type input "1"
drag, startPoint x: 515, startPoint y: 249, endPoint x: 250, endPoint y: 213, distance: 266.7
click at [514, 249] on div "Package 1 Cardboard Box(es) Type * Material used to package goods Bale(s) Baske…" at bounding box center [397, 204] width 785 height 179
click at [52, 204] on input "number" at bounding box center [57, 202] width 79 height 17
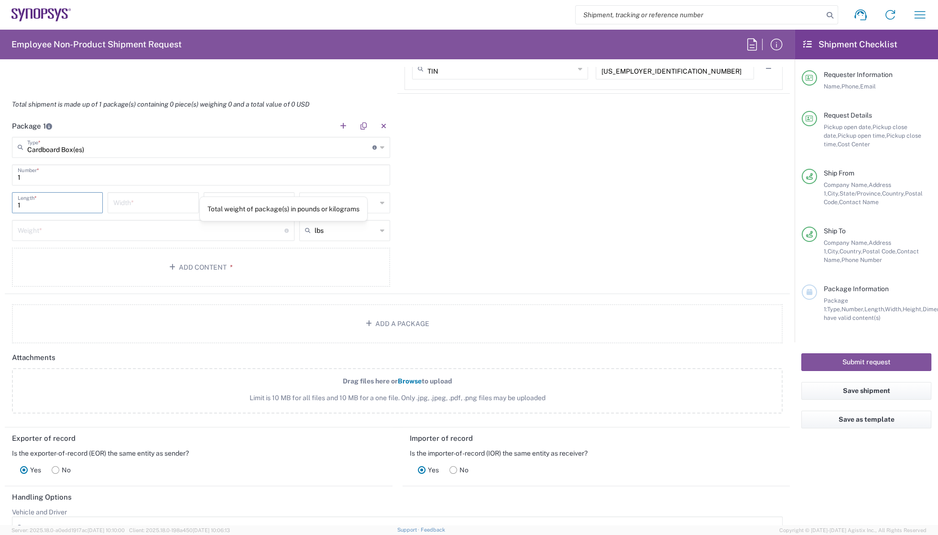
type input "1"
click at [252, 229] on input "number" at bounding box center [151, 229] width 267 height 17
type input "22"
click at [65, 202] on input "1" at bounding box center [57, 202] width 79 height 17
type input "17"
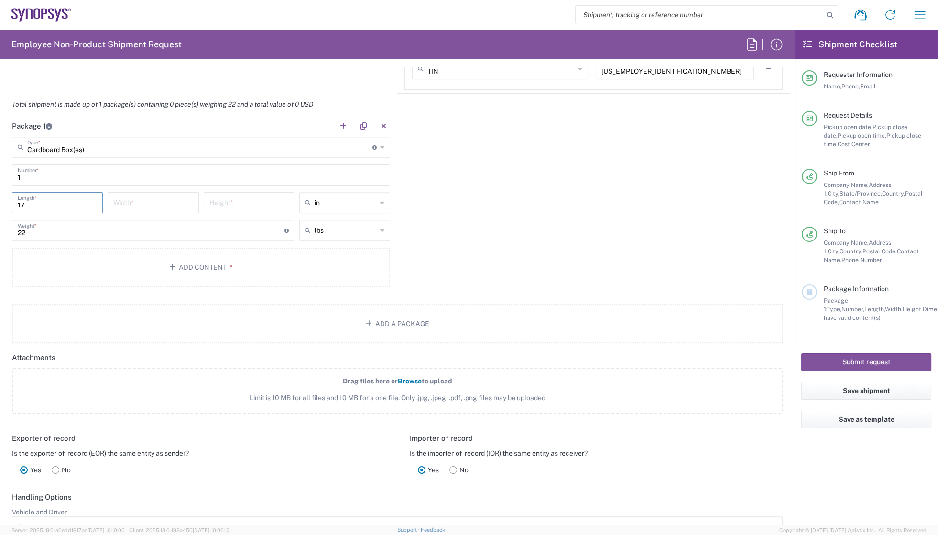
click at [170, 204] on input "number" at bounding box center [152, 202] width 79 height 17
type input "6"
click at [248, 205] on input "number" at bounding box center [248, 202] width 79 height 17
type input "4"
click at [449, 216] on div "Package 1 Cardboard Box(es) Type * Material used to package goods Bale(s) Baske…" at bounding box center [397, 204] width 785 height 179
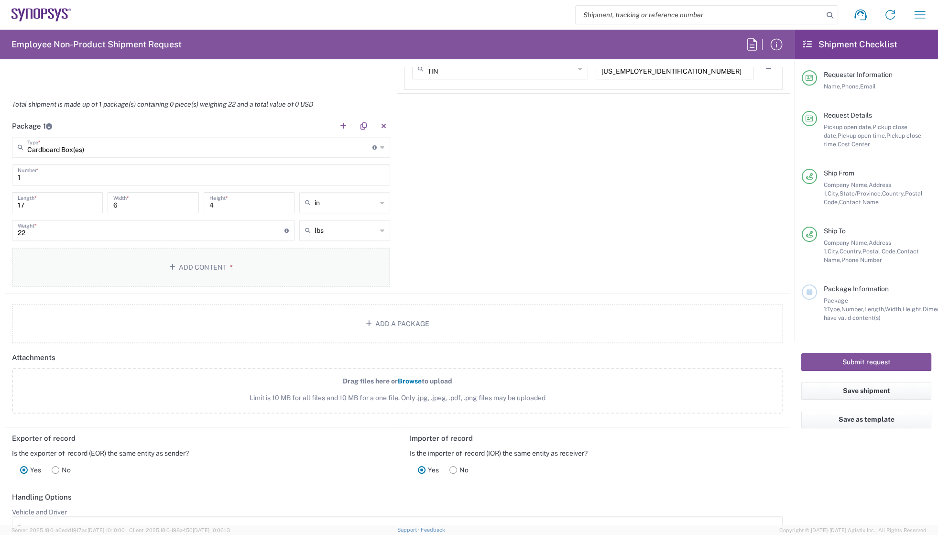
click at [217, 267] on button "Add Content *" at bounding box center [201, 267] width 378 height 39
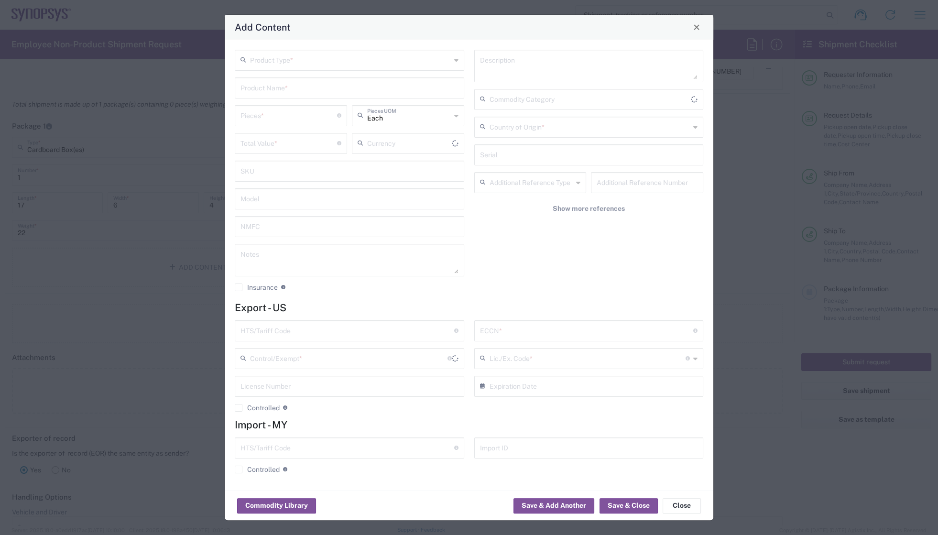
type input "US Dollar"
click at [357, 62] on input "text" at bounding box center [350, 59] width 201 height 17
click at [267, 100] on span "General Commodity" at bounding box center [350, 96] width 228 height 15
type input "General Commodity"
click at [282, 87] on input "text" at bounding box center [349, 87] width 218 height 17
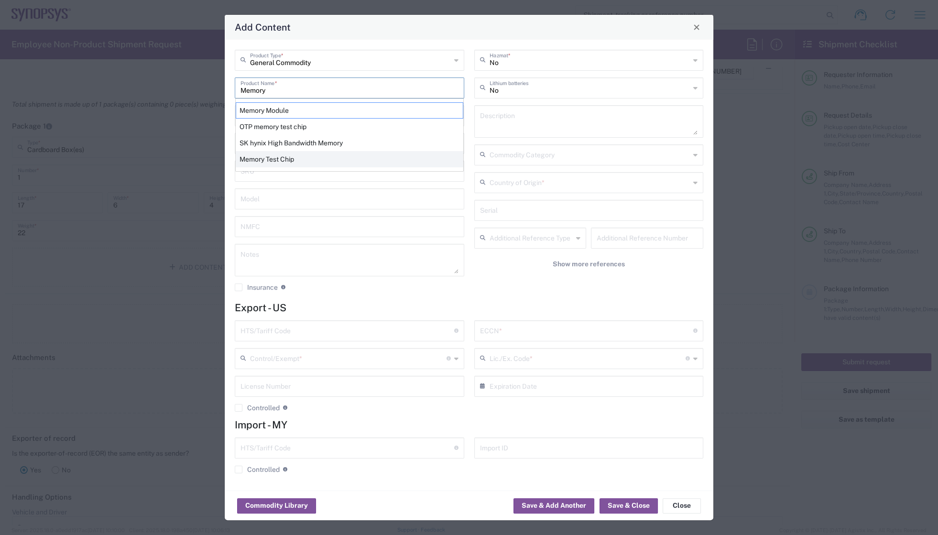
drag, startPoint x: 287, startPoint y: 90, endPoint x: 285, endPoint y: 159, distance: 68.8
click at [285, 98] on div "Memory Product Name * Memory Module OTP memory test chip SK hynix High Bandwidt…" at bounding box center [349, 87] width 229 height 21
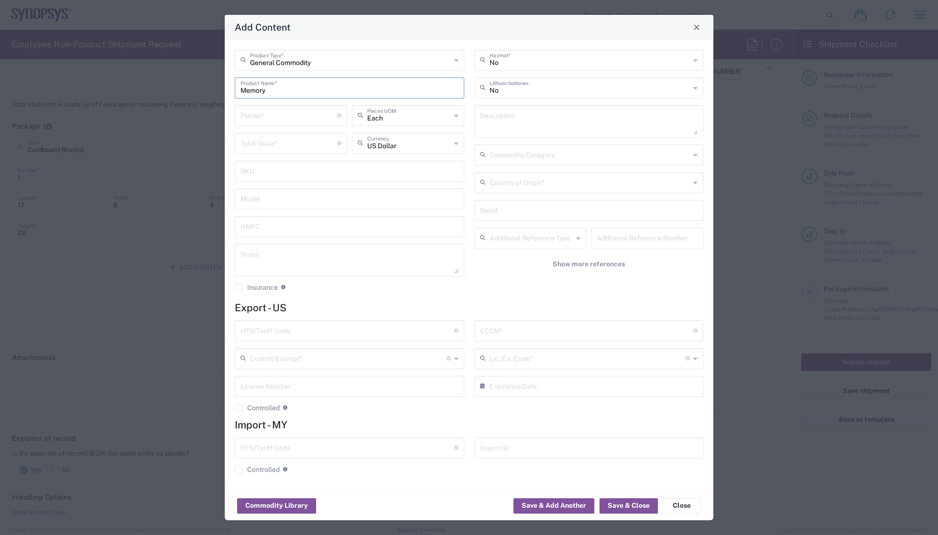
click at [275, 95] on input "Memory" at bounding box center [349, 87] width 218 height 17
click at [274, 92] on input "Memory" at bounding box center [349, 87] width 218 height 17
click at [278, 128] on div "Memory Test Chip" at bounding box center [350, 127] width 228 height 16
type input "Memory Test Chip"
type textarea "Memory Test Chip"
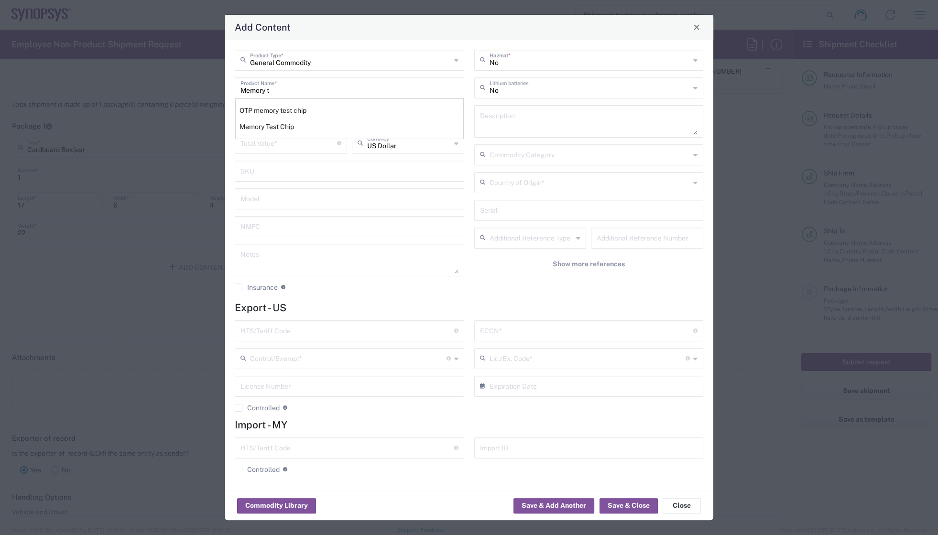
type input "8542.32.0071"
type input "BIS"
type input "EAR99"
type input "NLR - No License Required"
click at [420, 40] on div "General Commodity Product Type * Memory Test Chip Product Name * Pieces * Numbe…" at bounding box center [469, 265] width 489 height 451
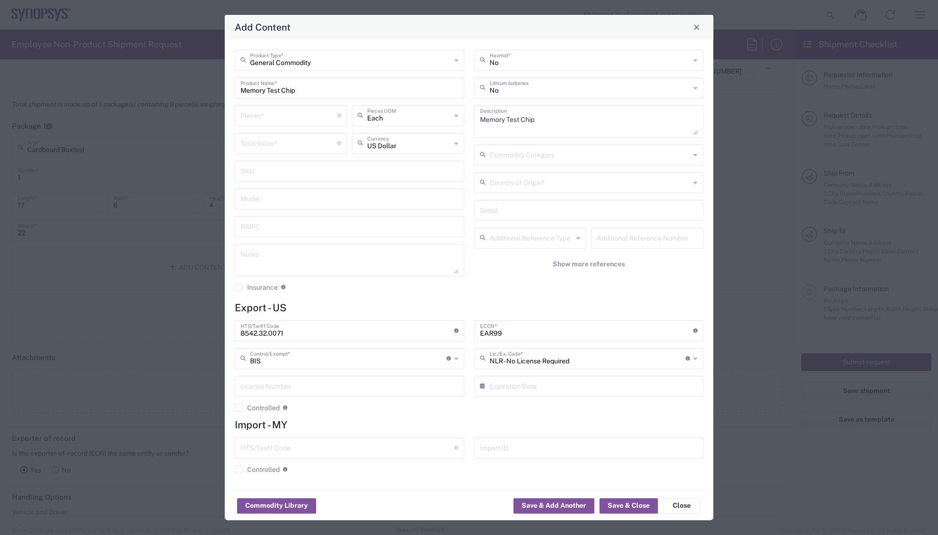
click at [513, 125] on textarea "Memory Test Chip" at bounding box center [589, 121] width 218 height 27
click at [264, 257] on textarea at bounding box center [349, 260] width 218 height 27
type textarea "VTC0463A 55pcs"
click at [256, 147] on input "number" at bounding box center [288, 142] width 97 height 17
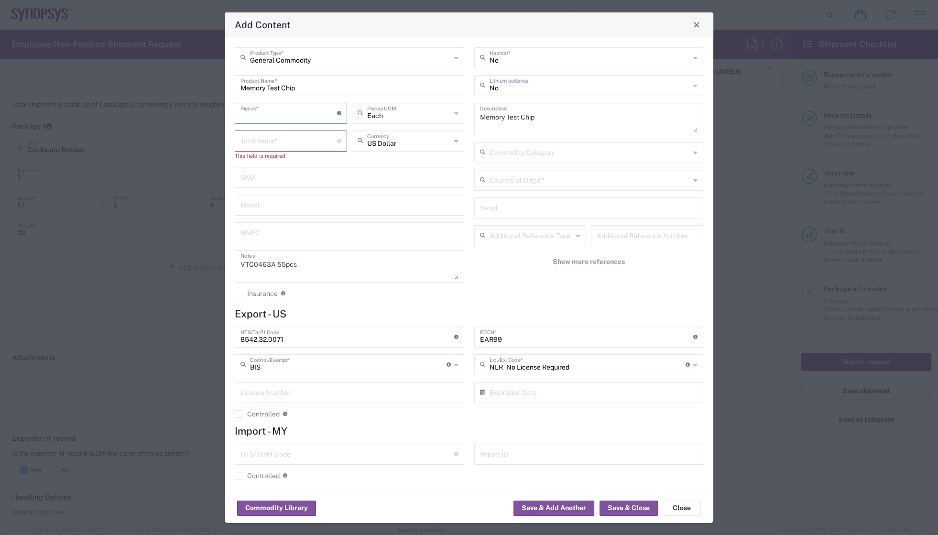
click at [266, 113] on input "number" at bounding box center [288, 112] width 97 height 17
type input "80"
click at [295, 148] on input "number" at bounding box center [288, 140] width 97 height 17
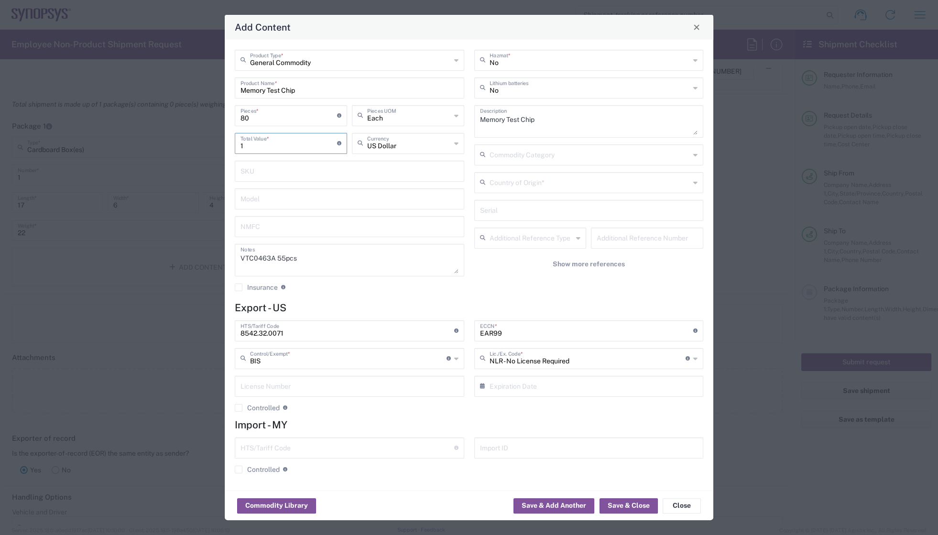
type input "1"
type input "General Commodity"
click at [324, 63] on input "General Commodity" at bounding box center [350, 59] width 201 height 17
click at [295, 115] on input "80" at bounding box center [288, 115] width 97 height 17
click at [332, 193] on input "text" at bounding box center [349, 198] width 218 height 17
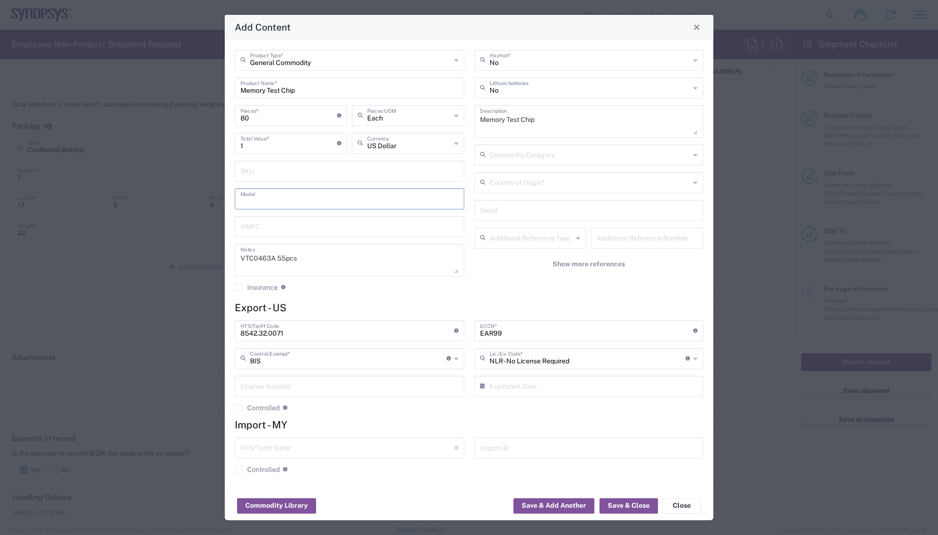
click at [396, 230] on input "text" at bounding box center [349, 225] width 218 height 17
click at [311, 255] on textarea "VTC0463A 55pcs" at bounding box center [349, 260] width 218 height 27
click at [253, 150] on input "1" at bounding box center [288, 142] width 97 height 17
click at [540, 182] on input "text" at bounding box center [589, 182] width 201 height 17
click at [509, 237] on span "United States" at bounding box center [589, 234] width 228 height 15
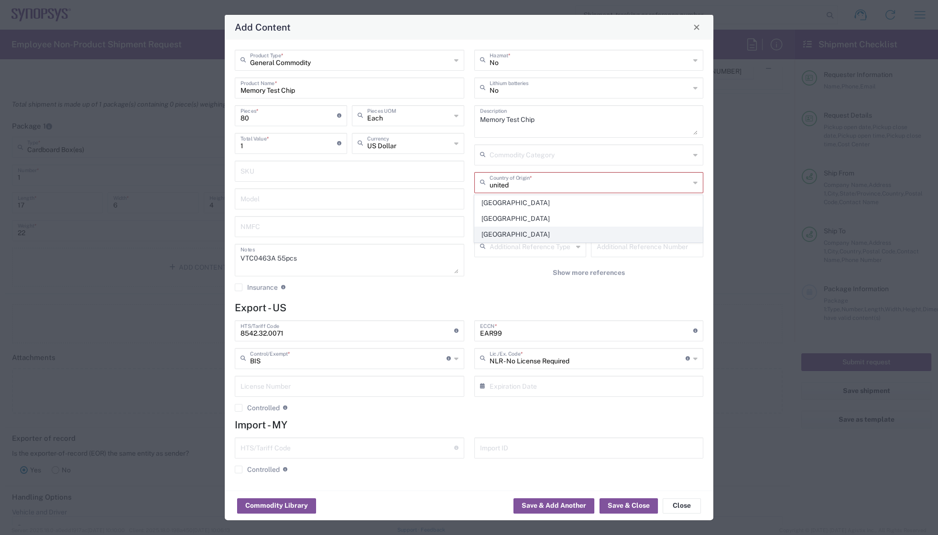
type input "United States"
click at [389, 302] on h4 "Export - US" at bounding box center [469, 308] width 468 height 12
drag, startPoint x: 254, startPoint y: 147, endPoint x: 225, endPoint y: 126, distance: 35.8
click at [225, 126] on div "General Commodity Product Type * Memory Test Chip Product Name * 80 Pieces * Nu…" at bounding box center [469, 265] width 489 height 451
click at [293, 208] on div "Model" at bounding box center [349, 198] width 229 height 21
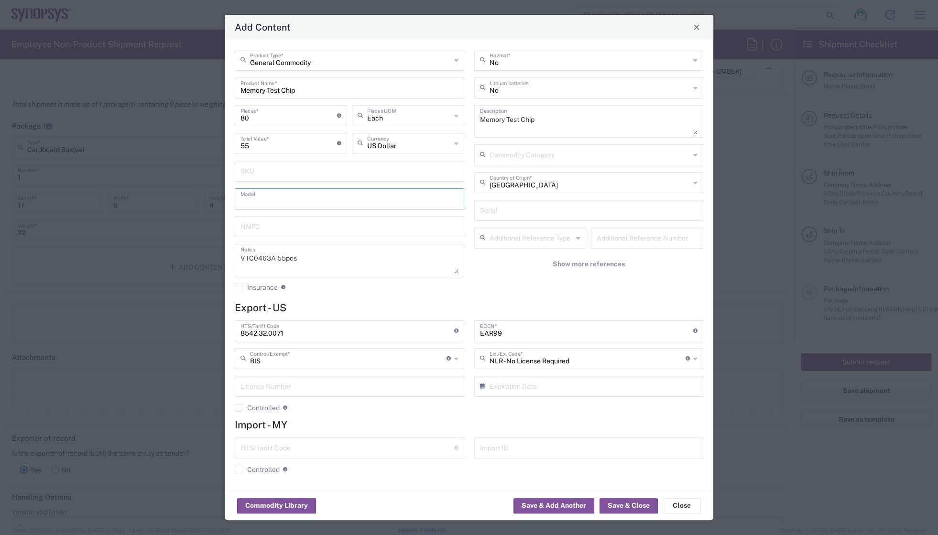
click at [263, 150] on input "55" at bounding box center [288, 142] width 97 height 17
drag, startPoint x: 267, startPoint y: 149, endPoint x: 233, endPoint y: 141, distance: 34.3
click at [233, 141] on div "55 Total Value * Total value of all the pieces" at bounding box center [290, 147] width 117 height 28
click at [349, 156] on div "1 Total Value * Total value of all the pieces US Dollar Currency" at bounding box center [349, 147] width 234 height 28
click at [338, 142] on icon at bounding box center [339, 143] width 4 height 4
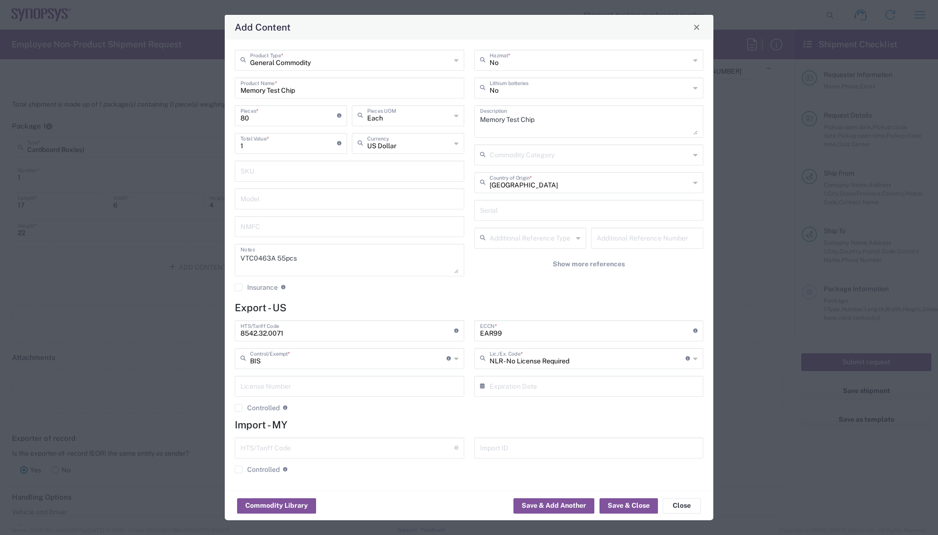
click at [338, 142] on icon at bounding box center [339, 143] width 4 height 4
click at [339, 118] on icon at bounding box center [339, 115] width 4 height 4
click at [339, 115] on icon at bounding box center [339, 115] width 4 height 4
drag, startPoint x: 251, startPoint y: 148, endPoint x: 229, endPoint y: 144, distance: 22.4
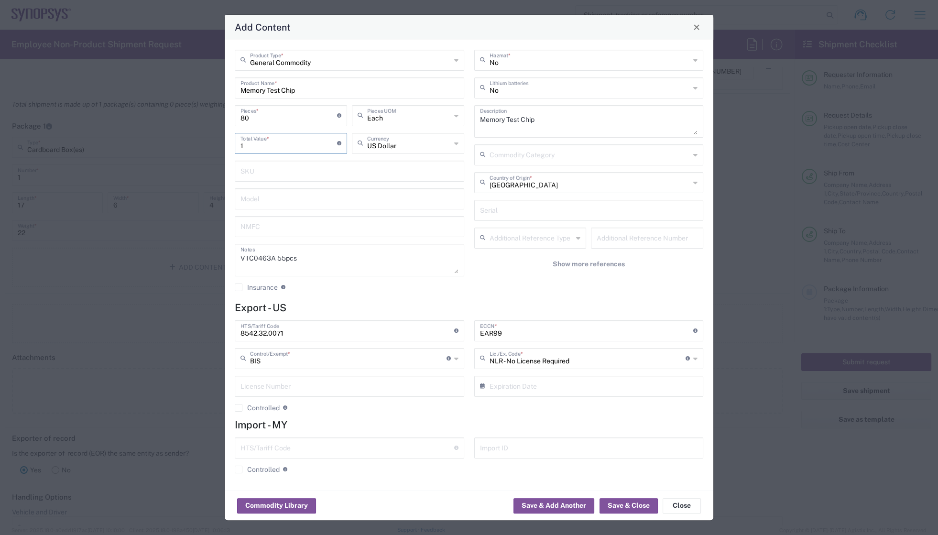
click at [230, 145] on div "General Commodity Product Type * Memory Test Chip Product Name * 80 Pieces * Nu…" at bounding box center [349, 174] width 239 height 249
type input "4400"
click at [301, 175] on input "text" at bounding box center [349, 170] width 218 height 17
click at [292, 191] on input "text" at bounding box center [349, 198] width 218 height 17
click at [295, 233] on input "text" at bounding box center [349, 225] width 218 height 17
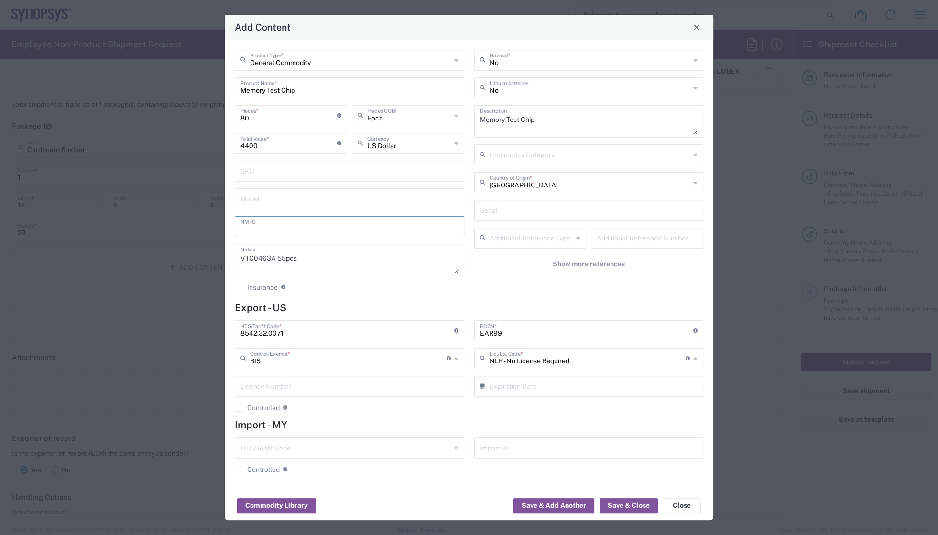
click at [388, 291] on agx-checkbox-control "Insurance Check this box to request insurance" at bounding box center [349, 287] width 229 height 9
click at [489, 301] on div "General Commodity Product Type * Memory Test Chip Product Name * 80 Pieces * Nu…" at bounding box center [469, 265] width 489 height 451
click at [251, 112] on input "80" at bounding box center [288, 115] width 97 height 17
type input "8"
type input "440"
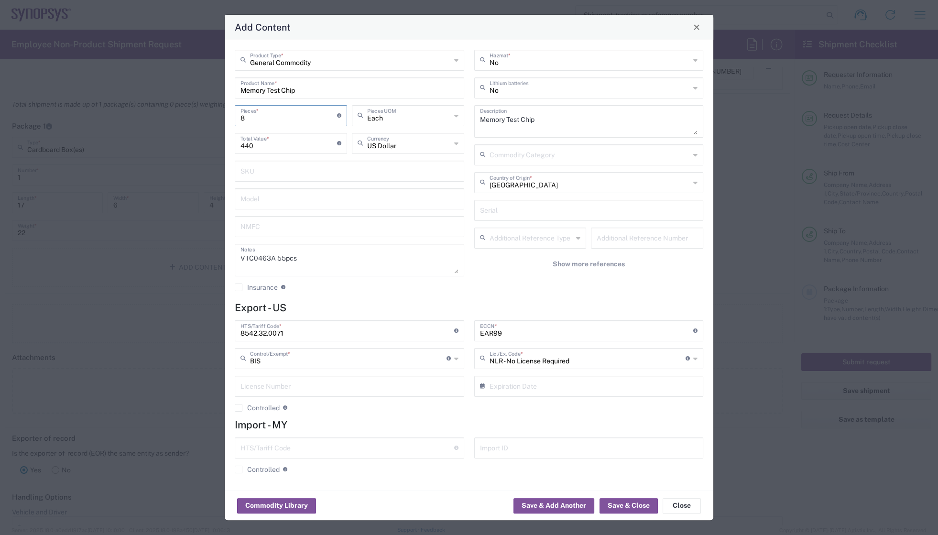
type input "82"
type input "4510"
click at [501, 282] on div "No Hazmat * No Lithium batteries Memory Test Chip Description Commodity Categor…" at bounding box center [588, 174] width 239 height 249
drag, startPoint x: 252, startPoint y: 117, endPoint x: 231, endPoint y: 118, distance: 21.5
click at [231, 118] on div "General Commodity Product Type * Memory Test Chip Product Name * 82 Pieces * Nu…" at bounding box center [349, 174] width 239 height 249
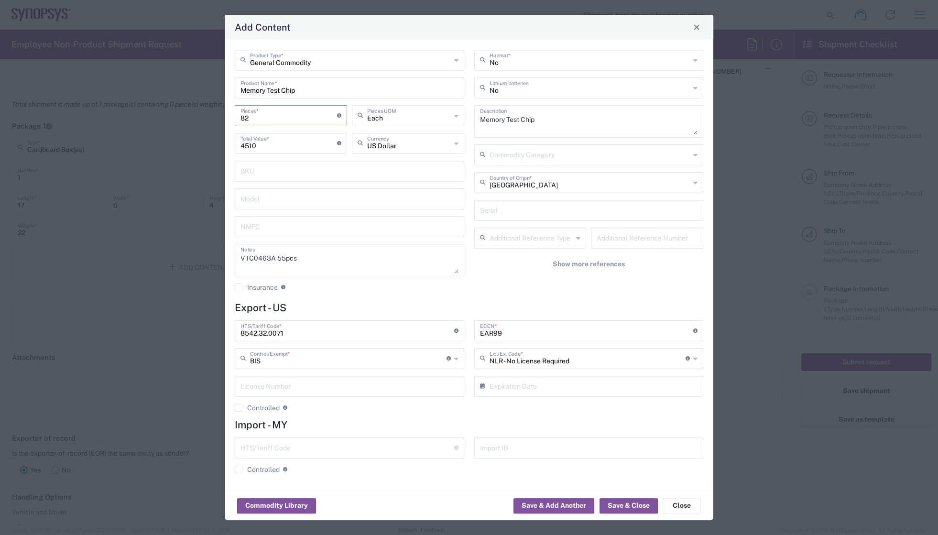
type input "1"
type input "55"
type input "1"
click at [254, 148] on input "55" at bounding box center [288, 142] width 97 height 17
drag, startPoint x: 250, startPoint y: 146, endPoint x: 226, endPoint y: 144, distance: 23.5
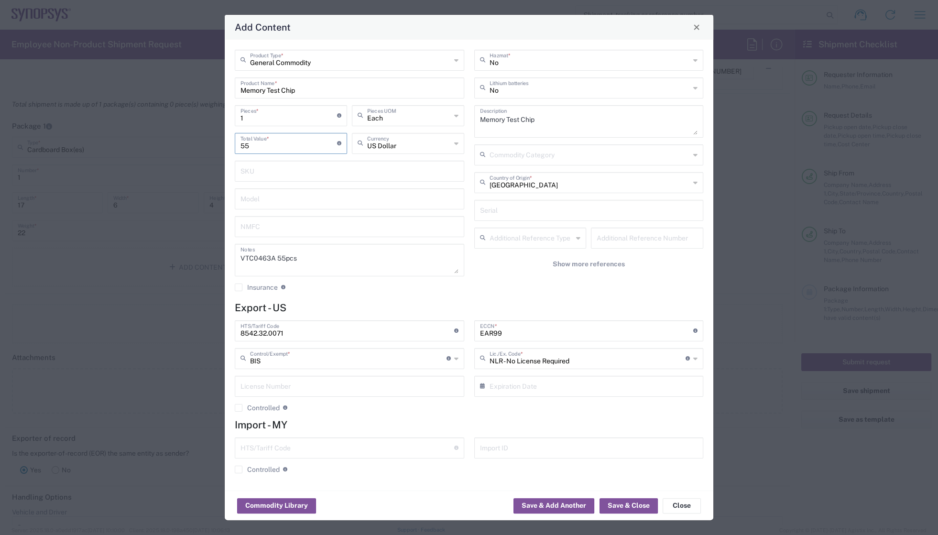
click at [226, 144] on div "General Commodity Product Type * Memory Test Chip Product Name * 1 Pieces * Num…" at bounding box center [469, 265] width 489 height 451
type input "82"
click at [256, 122] on input "1" at bounding box center [288, 115] width 97 height 17
drag, startPoint x: 253, startPoint y: 116, endPoint x: 225, endPoint y: 116, distance: 28.2
click at [225, 116] on div "General Commodity Product Type * Memory Test Chip Product Name * 1 Pieces * Num…" at bounding box center [469, 265] width 489 height 451
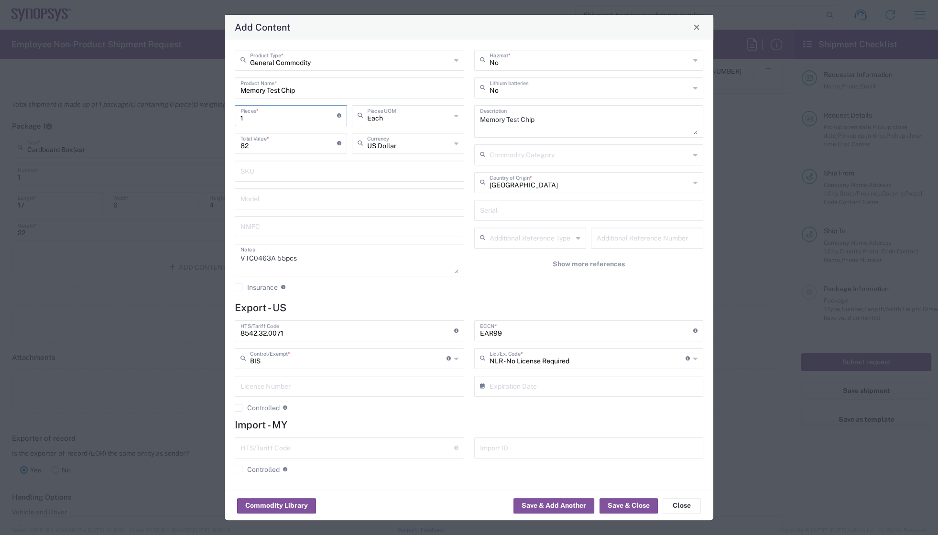
type input "5"
type input "410"
type input "55"
type input "4510"
type input "55"
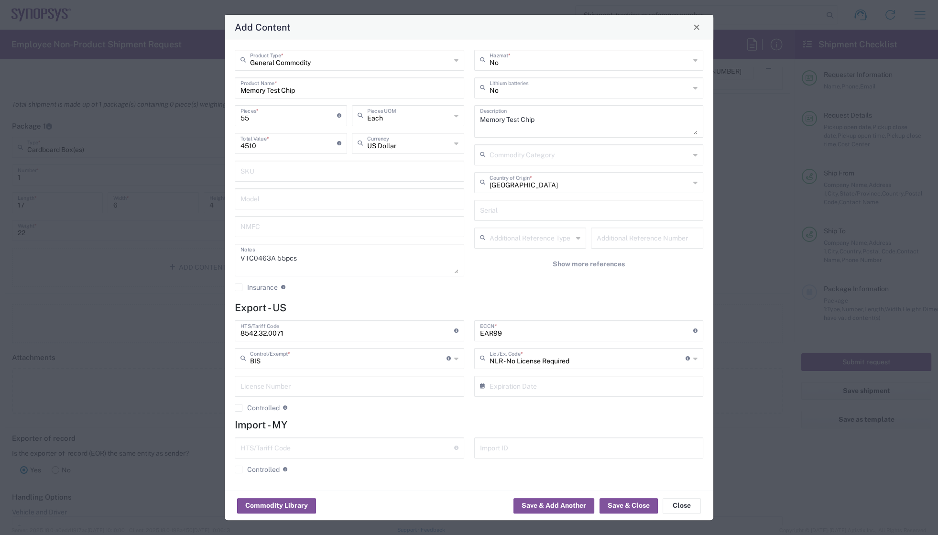
click at [456, 288] on agx-checkbox-control "Insurance Check this box to request insurance" at bounding box center [349, 287] width 229 height 9
click at [397, 292] on div "General Commodity Product Type * Memory Test Chip Product Name * 55 Pieces * Nu…" at bounding box center [349, 174] width 239 height 249
click at [430, 299] on div "General Commodity Product Type * Memory Test Chip Product Name * 55 Pieces * Nu…" at bounding box center [469, 265] width 489 height 451
drag, startPoint x: 301, startPoint y: 327, endPoint x: 219, endPoint y: 324, distance: 82.3
click at [219, 324] on div "Add Content General Commodity Product Type * Memory Test Chip Product Name * 55…" at bounding box center [469, 267] width 938 height 535
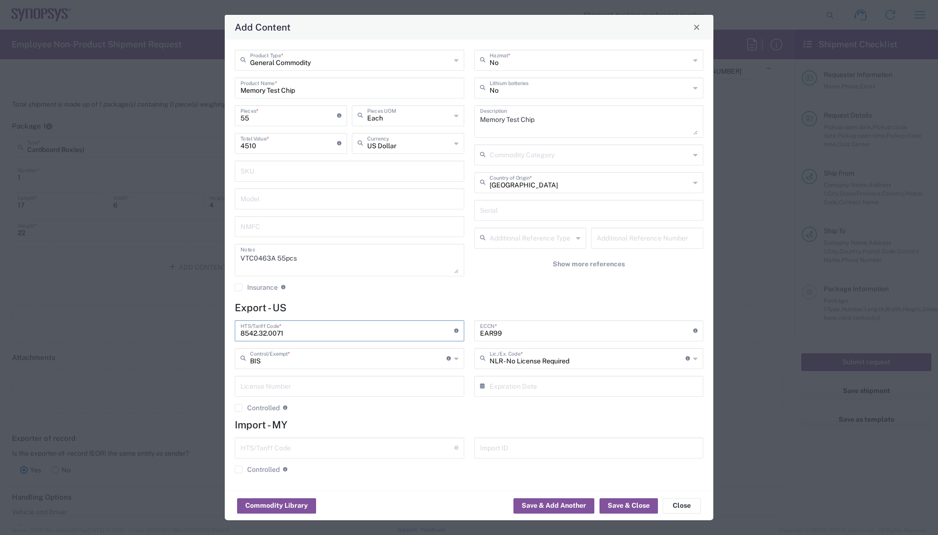
paste input "90.0000"
type input "8542.90.0000"
drag, startPoint x: 510, startPoint y: 334, endPoint x: 445, endPoint y: 336, distance: 64.1
click at [445, 336] on div "8542.90.0000 HTS/Tariff Code * Obtain HTS from vendor if product is purchased. …" at bounding box center [469, 369] width 478 height 98
paste input "3A991"
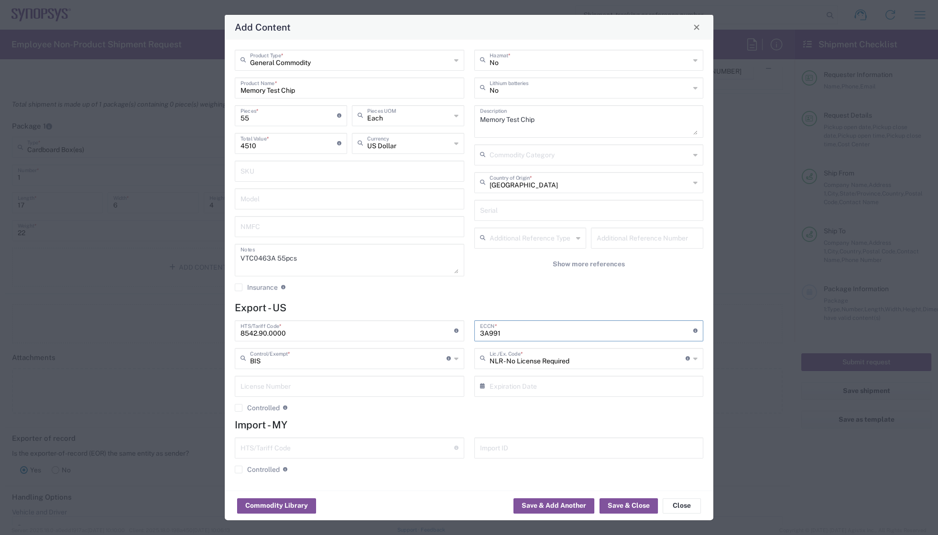
type input "3A991"
click at [509, 293] on div "No Hazmat * No Lithium batteries Memory Test Chip Description Commodity Categor…" at bounding box center [588, 174] width 239 height 249
click at [320, 303] on h4 "Export - US" at bounding box center [469, 308] width 468 height 12
click at [413, 415] on div "8542.90.0000 HTS/Tariff Code * Obtain HTS from vendor if product is purchased. …" at bounding box center [349, 369] width 239 height 98
click at [374, 302] on h4 "Export - US" at bounding box center [469, 308] width 468 height 12
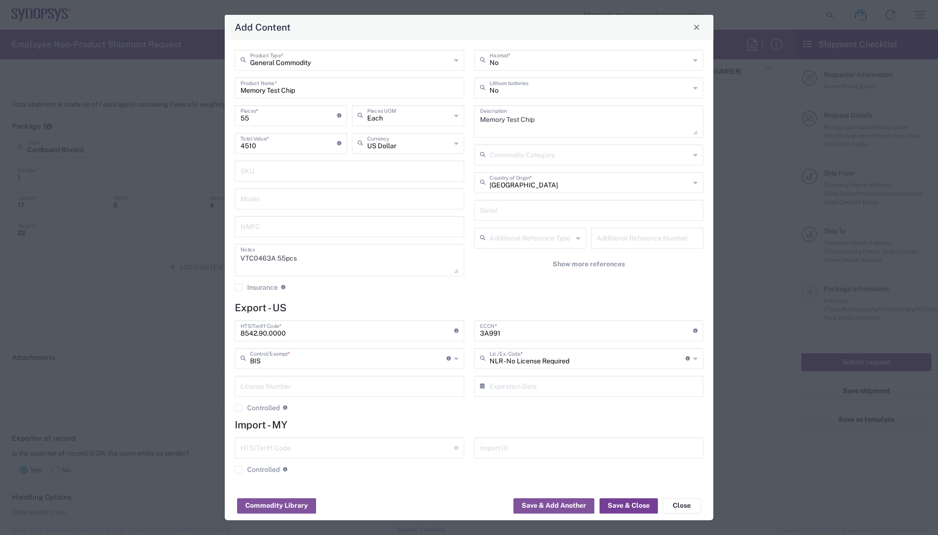
click at [625, 506] on button "Save & Close" at bounding box center [628, 505] width 58 height 15
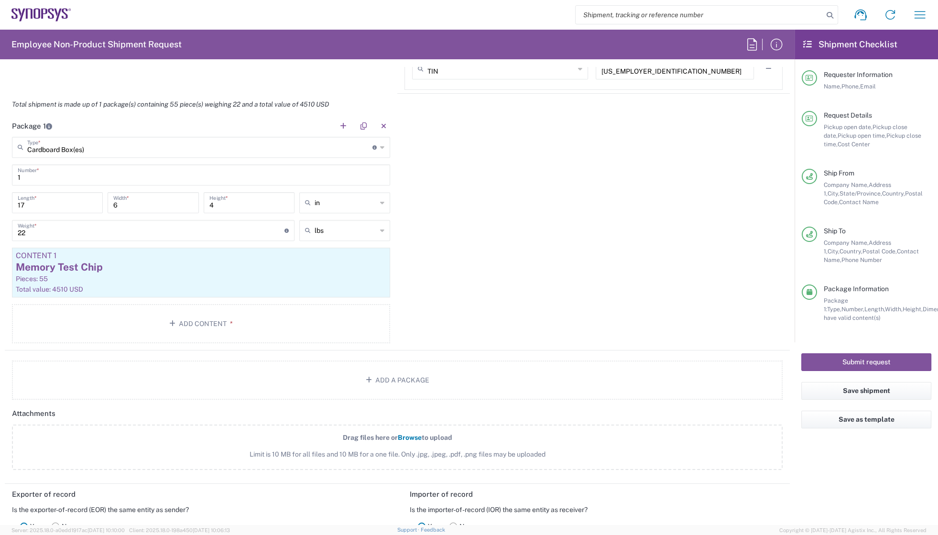
click at [521, 287] on div "Package 1 Cardboard Box(es) Type * Material used to package goods Bale(s) Baske…" at bounding box center [397, 232] width 785 height 235
click at [451, 281] on div "Package 1 Cardboard Box(es) Type * Material used to package goods Bale(s) Baske…" at bounding box center [397, 232] width 785 height 235
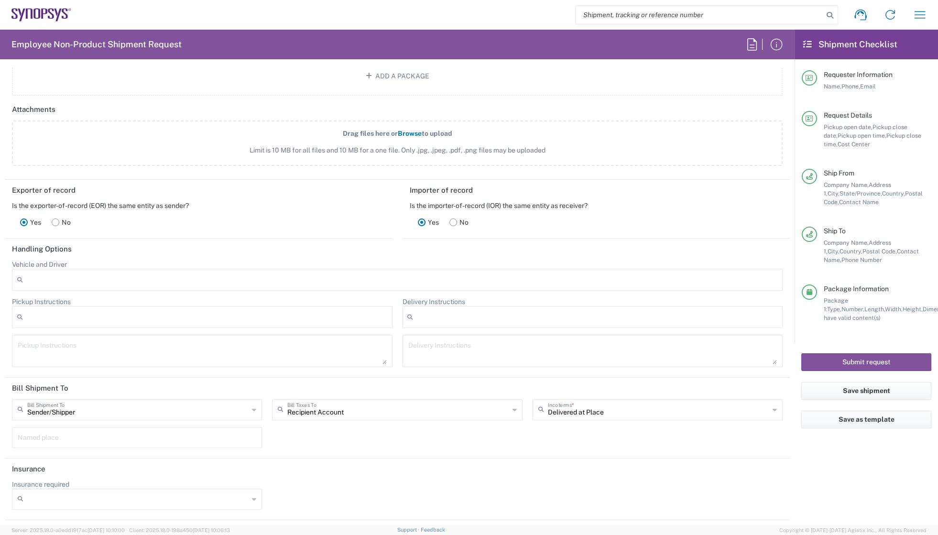
scroll to position [1183, 0]
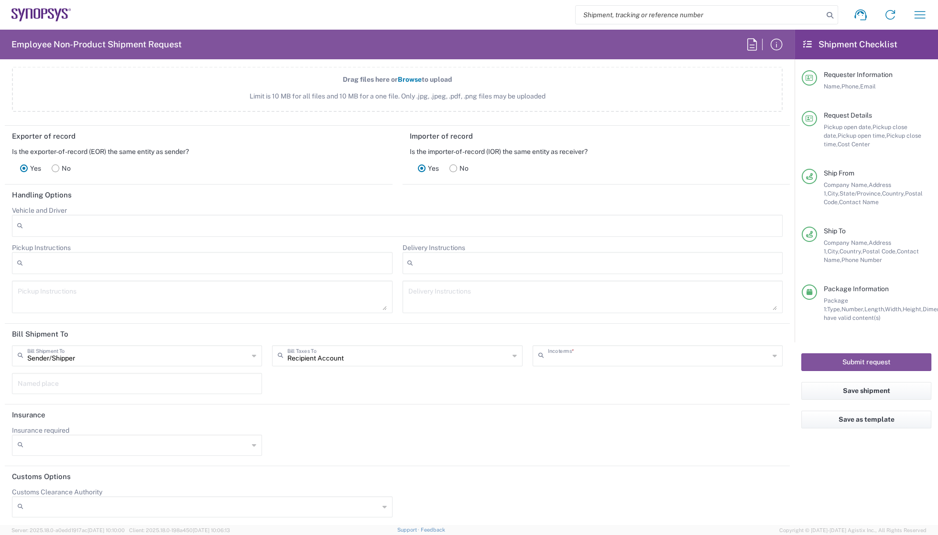
click at [594, 353] on input "text" at bounding box center [658, 355] width 221 height 17
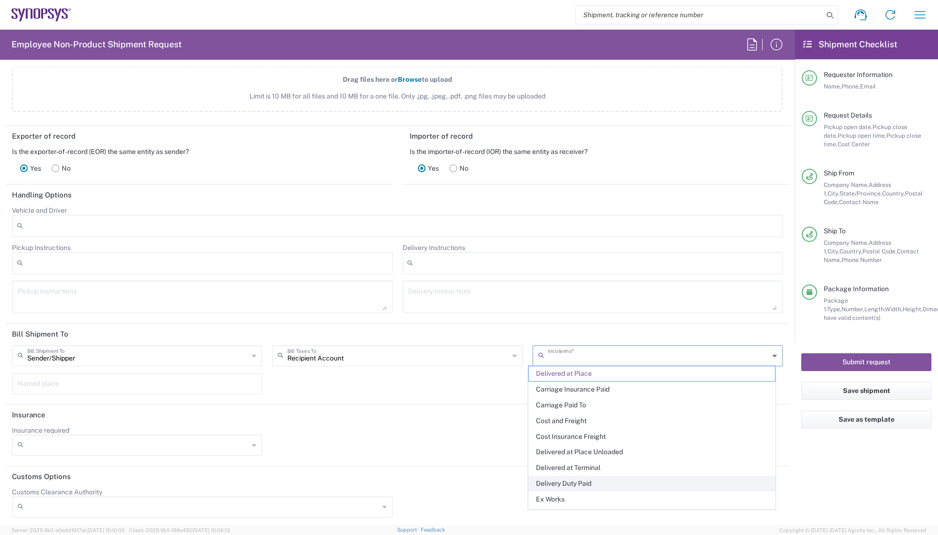
click at [586, 482] on span "Delivery Duty Paid" at bounding box center [652, 483] width 246 height 15
type input "Sender/Shipper"
type input "Delivery Duty Paid"
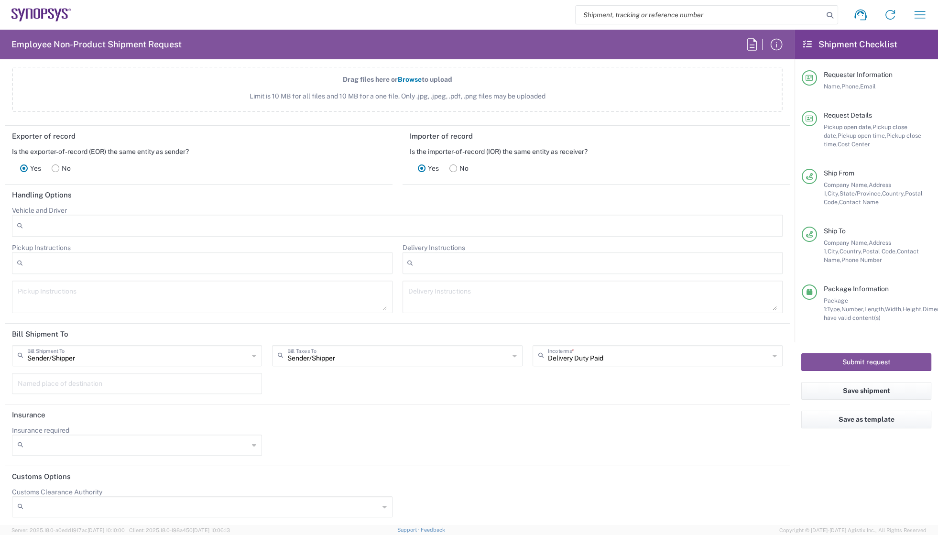
click at [601, 191] on header "Handling Options" at bounding box center [397, 196] width 785 height 22
click at [674, 387] on div "Sender/Shipper Bill Shipment To Sender/Shipper Recipient Account Third Party Ac…" at bounding box center [397, 372] width 781 height 55
click at [412, 408] on header "Insurance" at bounding box center [397, 415] width 785 height 22
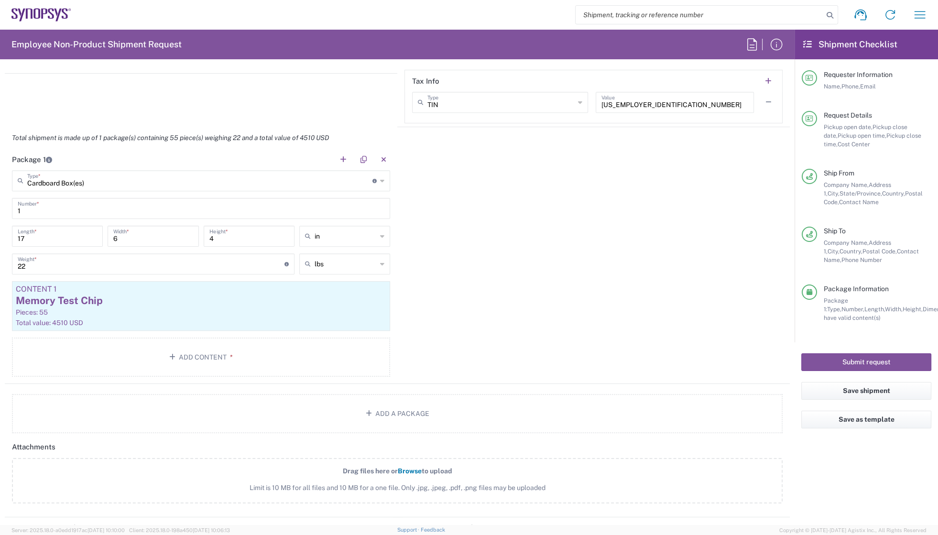
scroll to position [793, 0]
click at [446, 324] on div "Package 1 Cardboard Box(es) Type * Material used to package goods Bale(s) Baske…" at bounding box center [397, 265] width 785 height 235
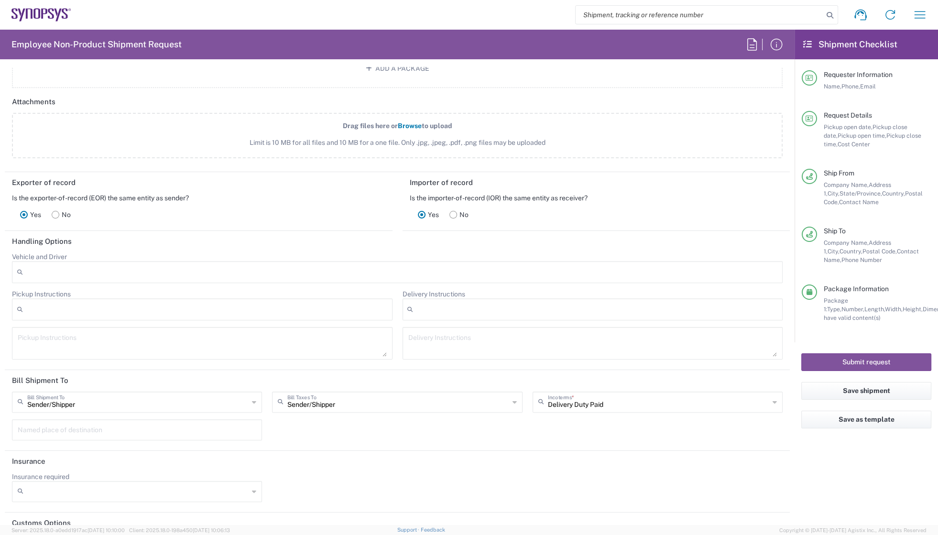
scroll to position [1183, 0]
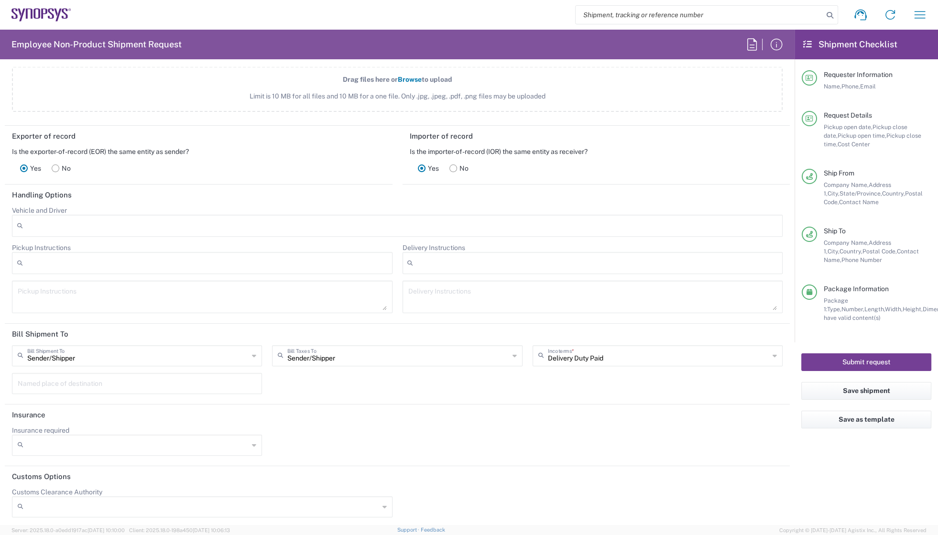
click at [860, 362] on button "Submit request" at bounding box center [866, 362] width 130 height 18
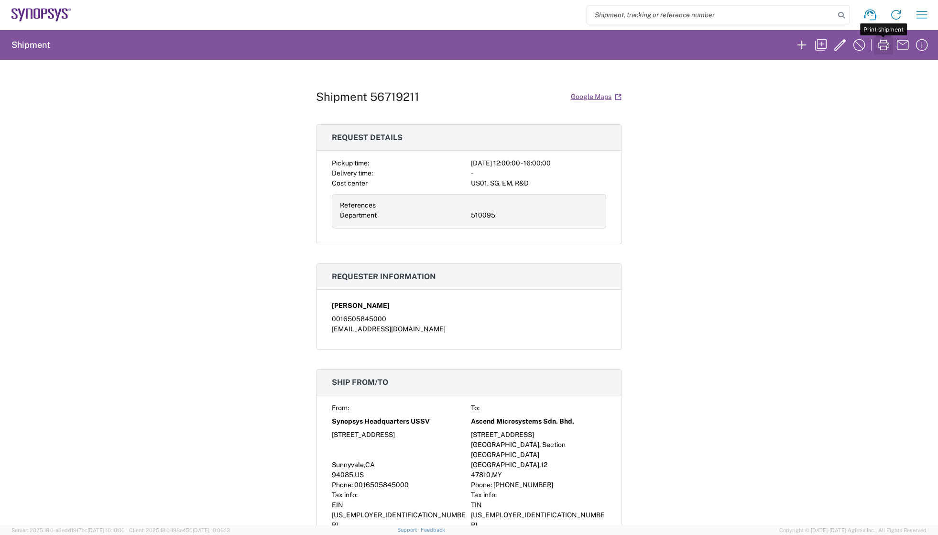
click at [883, 41] on icon "button" at bounding box center [883, 44] width 15 height 15
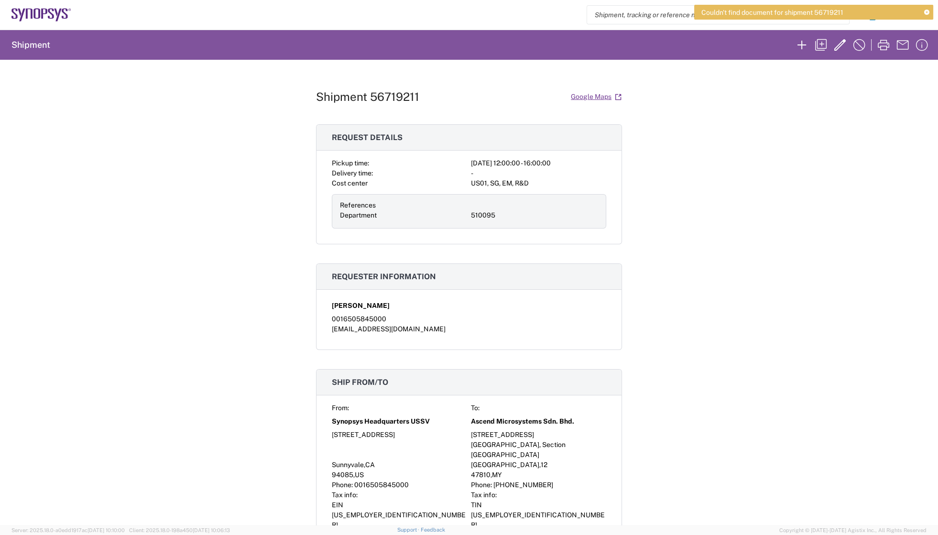
click at [445, 100] on div "Shipment 56719211 Google Maps" at bounding box center [469, 96] width 306 height 17
click at [743, 147] on div "Shipment 56719211 Google Maps Request details Pickup time: 2025-09-04 12:00:00 …" at bounding box center [469, 292] width 938 height 465
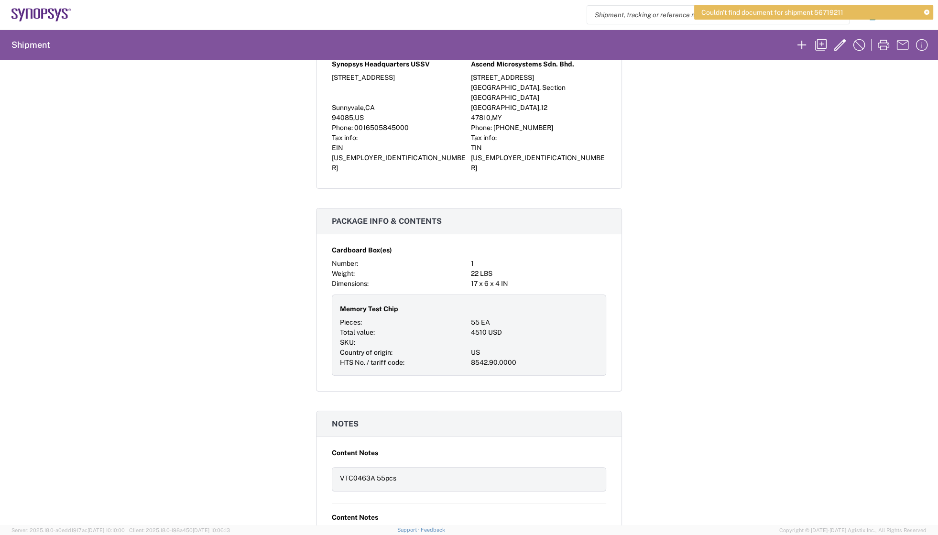
scroll to position [0, 0]
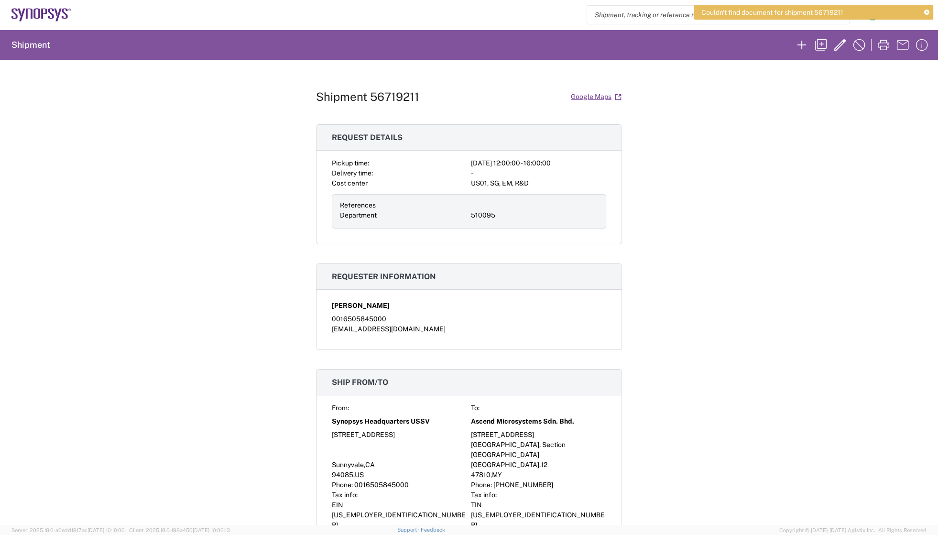
click at [715, 154] on div "Shipment 56719211 Google Maps Request details Pickup time: 2025-09-04 12:00:00 …" at bounding box center [469, 292] width 938 height 465
click at [820, 48] on icon "button" at bounding box center [820, 44] width 11 height 11
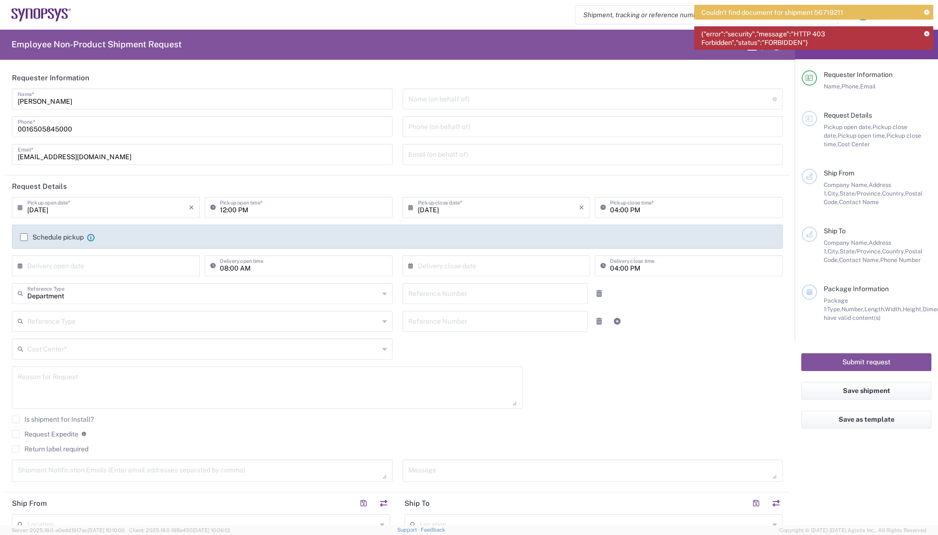
click at [927, 34] on icon at bounding box center [926, 34] width 5 height 5
